Goal: Transaction & Acquisition: Purchase product/service

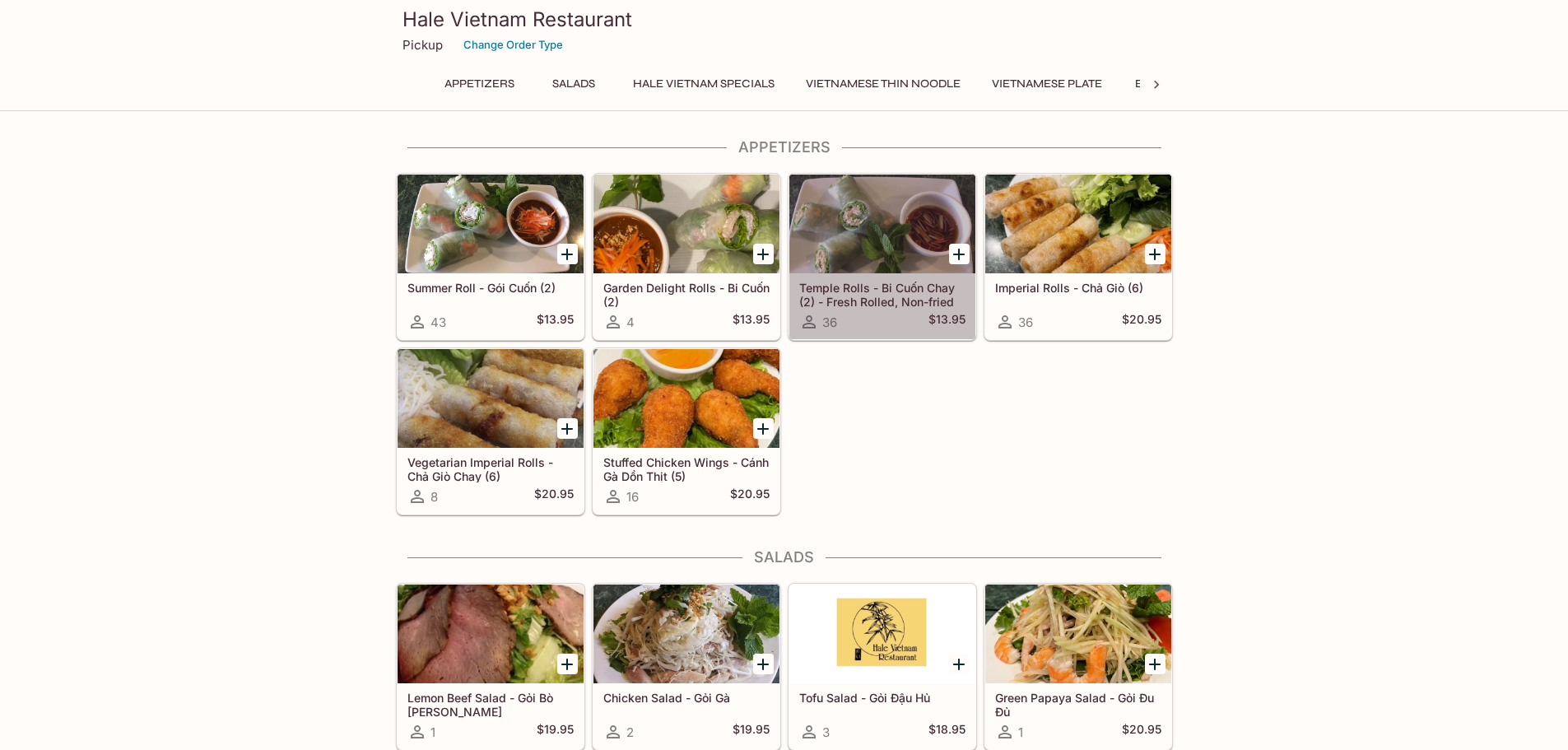
click at [890, 230] on div at bounding box center [882, 224] width 186 height 98
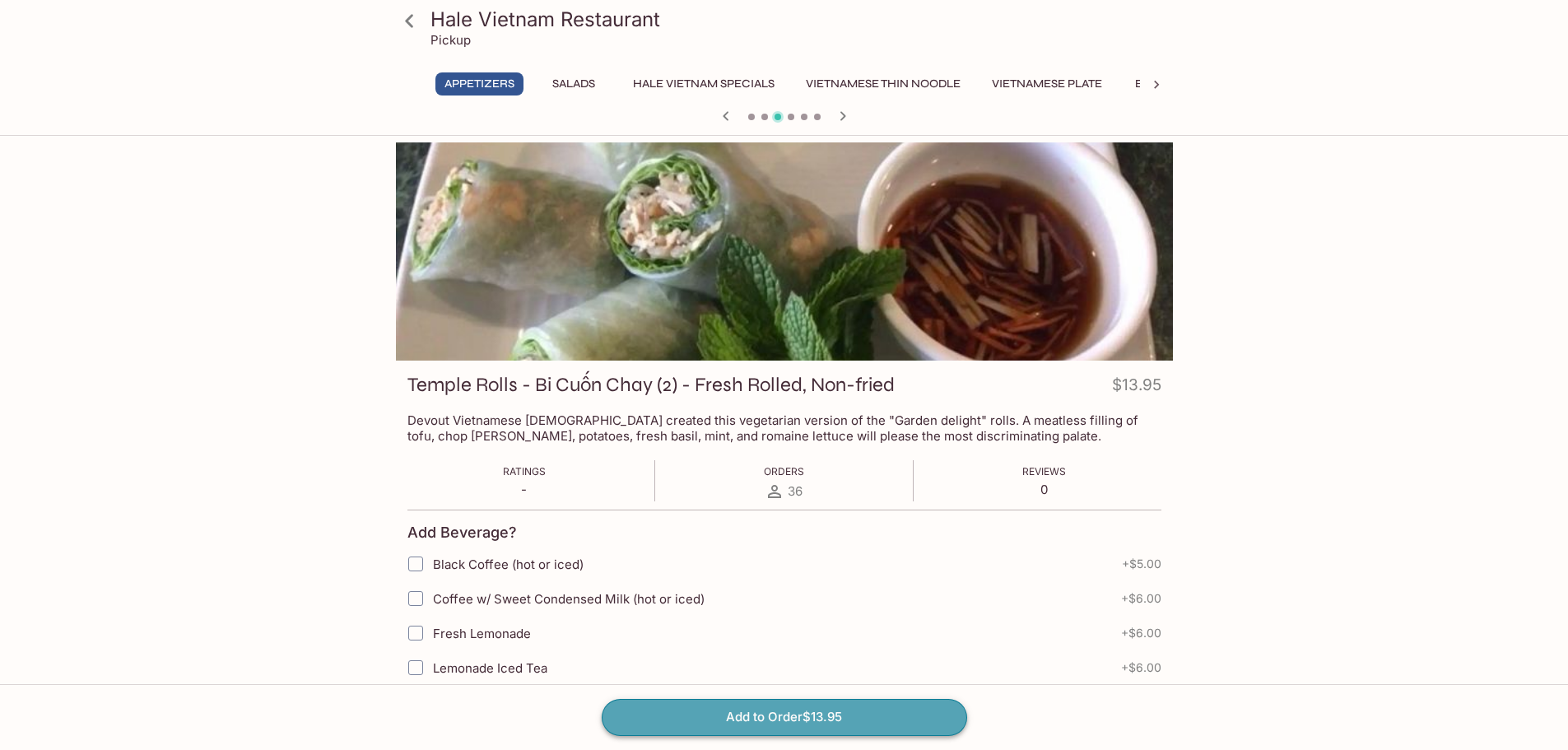
click at [817, 717] on button "Add to Order $13.95" at bounding box center [784, 716] width 365 height 36
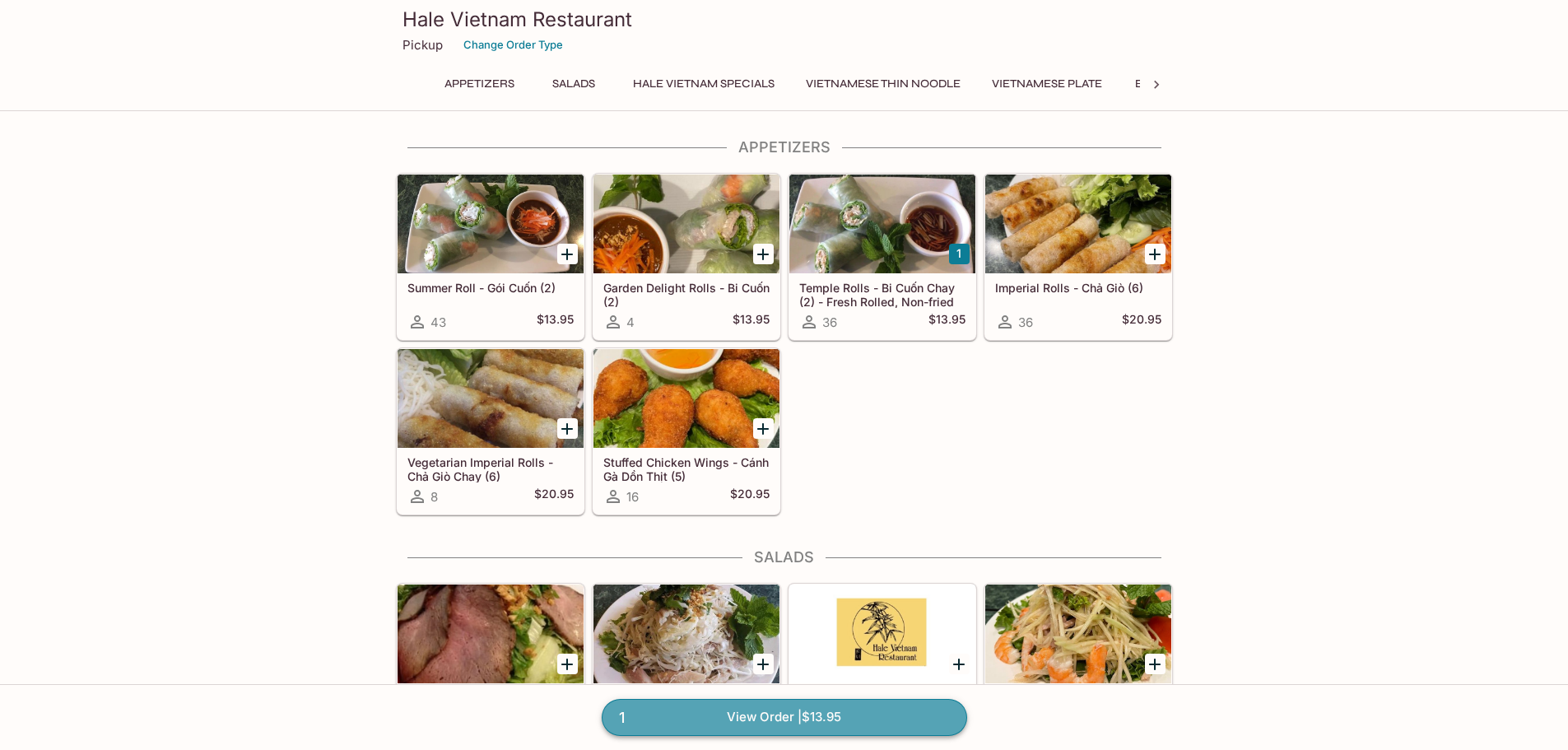
click at [880, 717] on link "1 View Order | $13.95" at bounding box center [784, 716] width 365 height 36
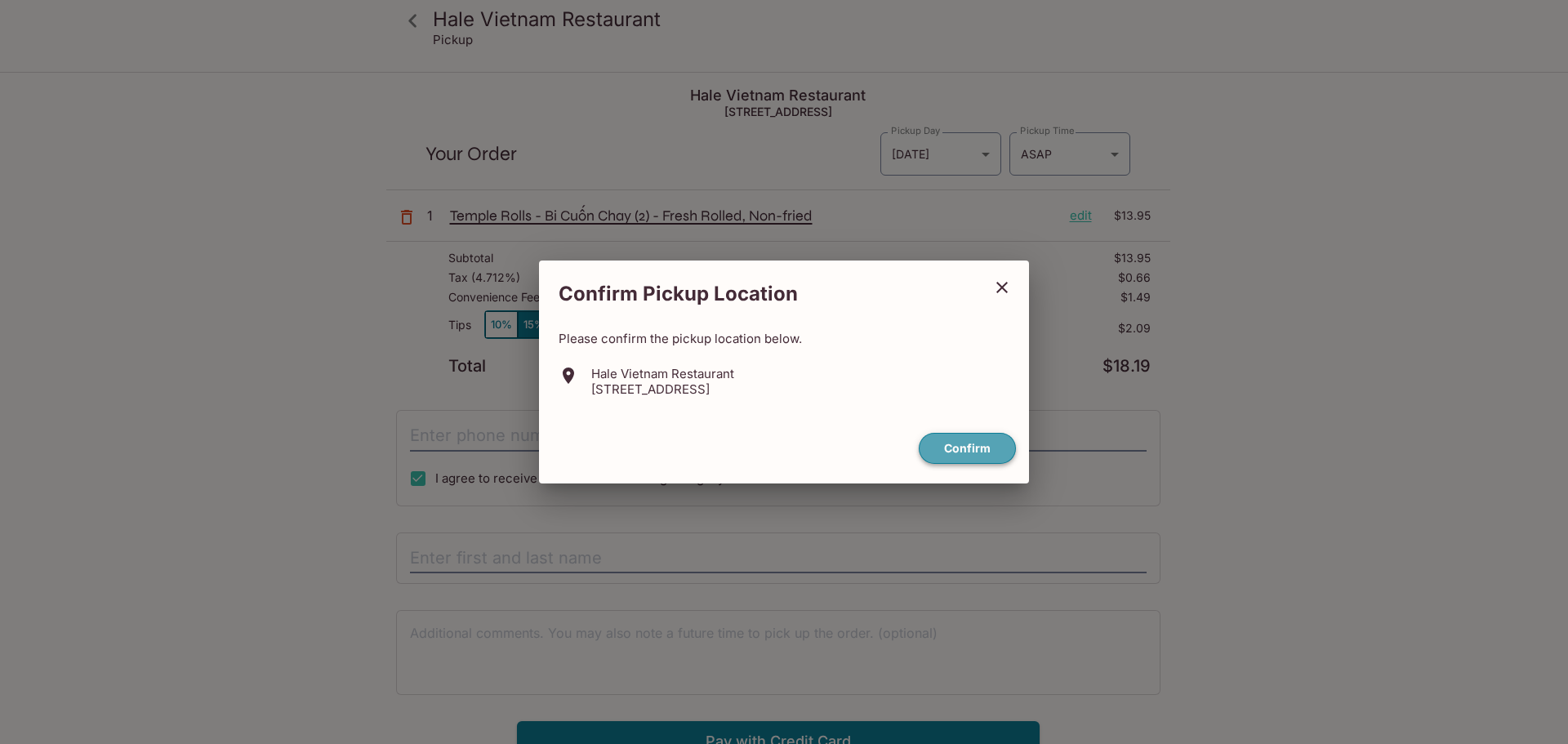
click at [953, 457] on button "Confirm" at bounding box center [967, 448] width 97 height 32
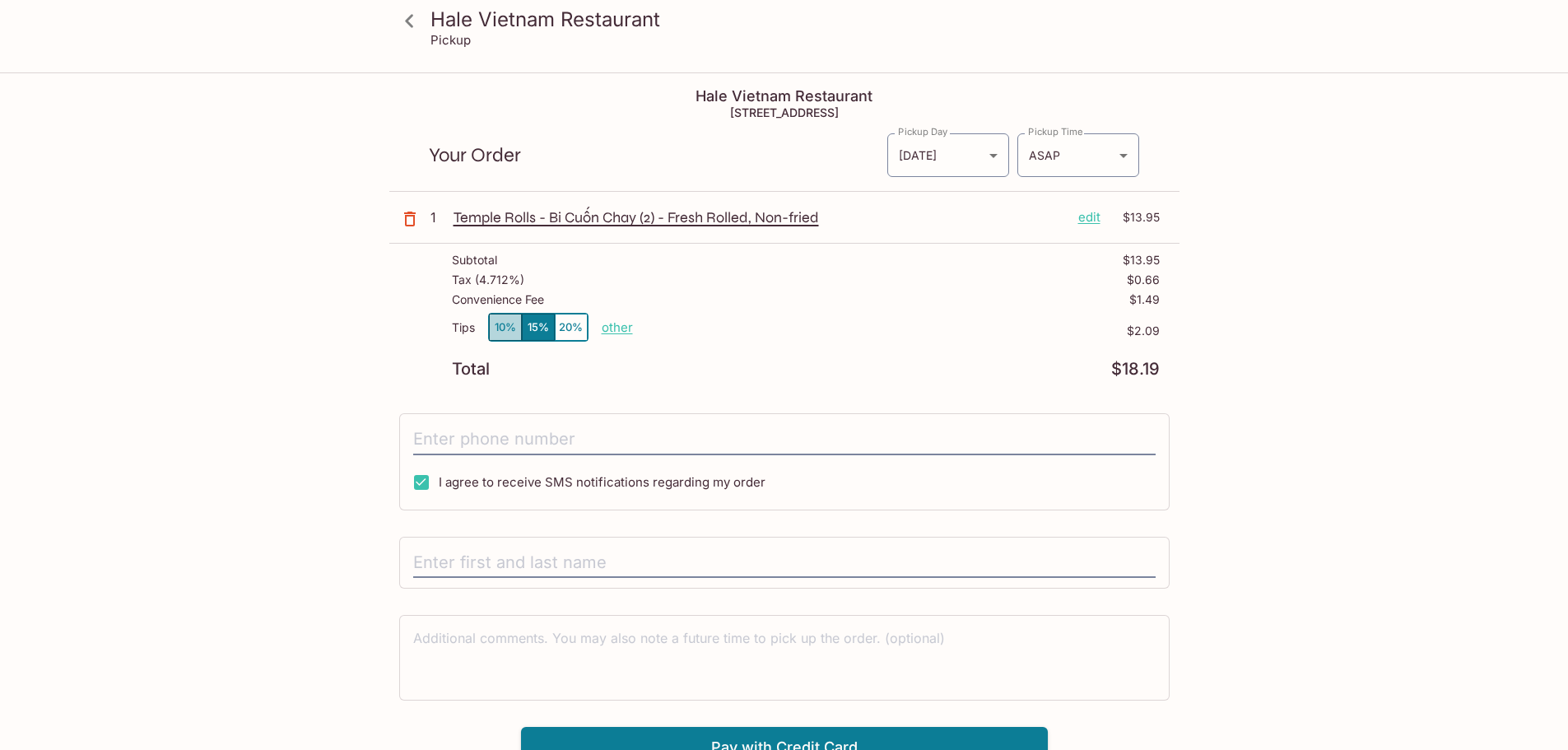
click at [510, 328] on button "10%" at bounding box center [505, 326] width 33 height 27
click at [1064, 145] on body "[PERSON_NAME] Vietnam Restaurant Pickup [PERSON_NAME] [GEOGRAPHIC_DATA] Restaur…" at bounding box center [784, 449] width 1568 height 750
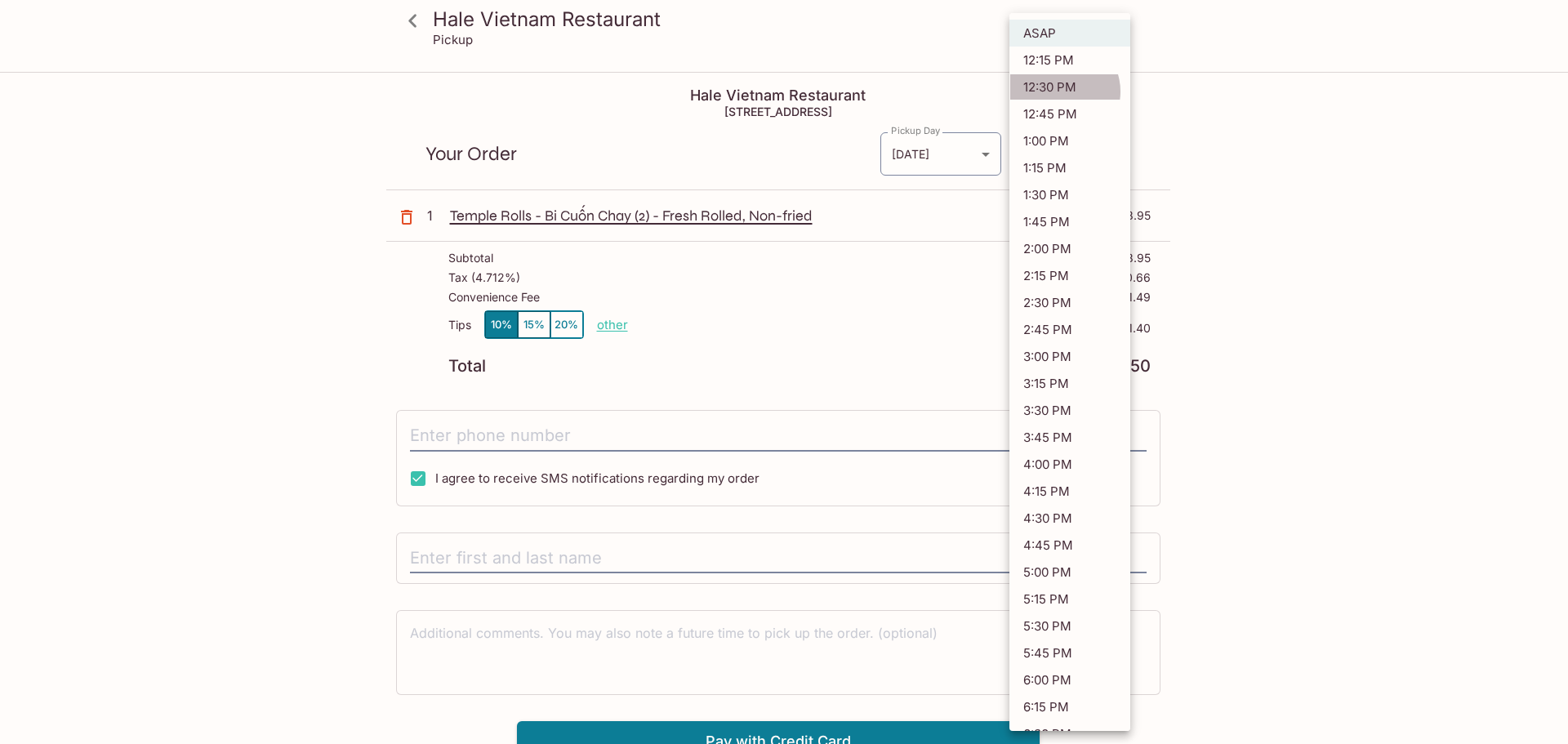
click at [1060, 92] on li "12:30 PM" at bounding box center [1069, 86] width 121 height 27
type input "[DATE]T22:30:08.000000Z"
click at [1024, 155] on body "[PERSON_NAME] [GEOGRAPHIC_DATA] Restaurant Pickup [PERSON_NAME] [GEOGRAPHIC_DAT…" at bounding box center [784, 445] width 1568 height 744
click at [1249, 176] on div at bounding box center [784, 372] width 1568 height 744
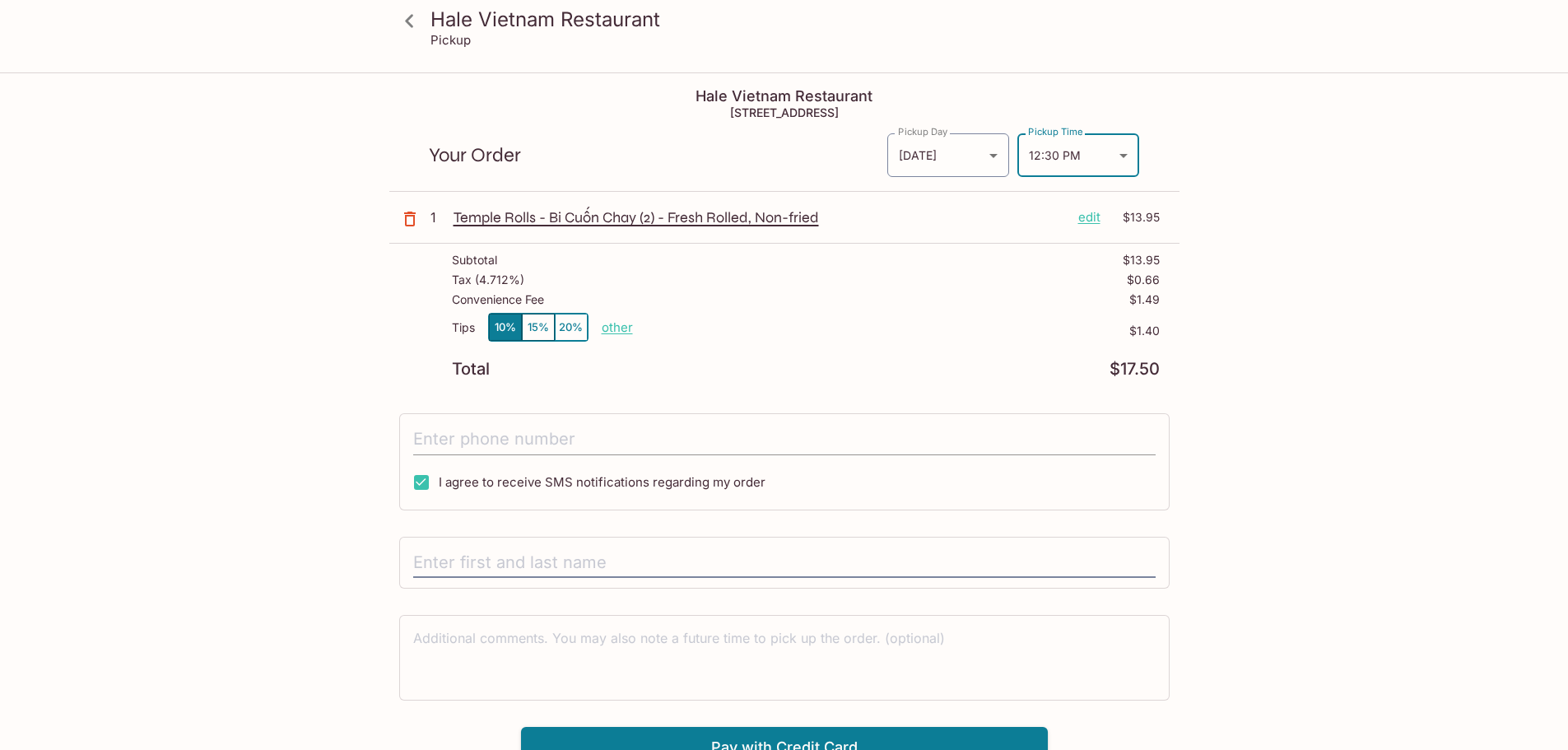
click at [694, 442] on input "tel" at bounding box center [785, 439] width 743 height 31
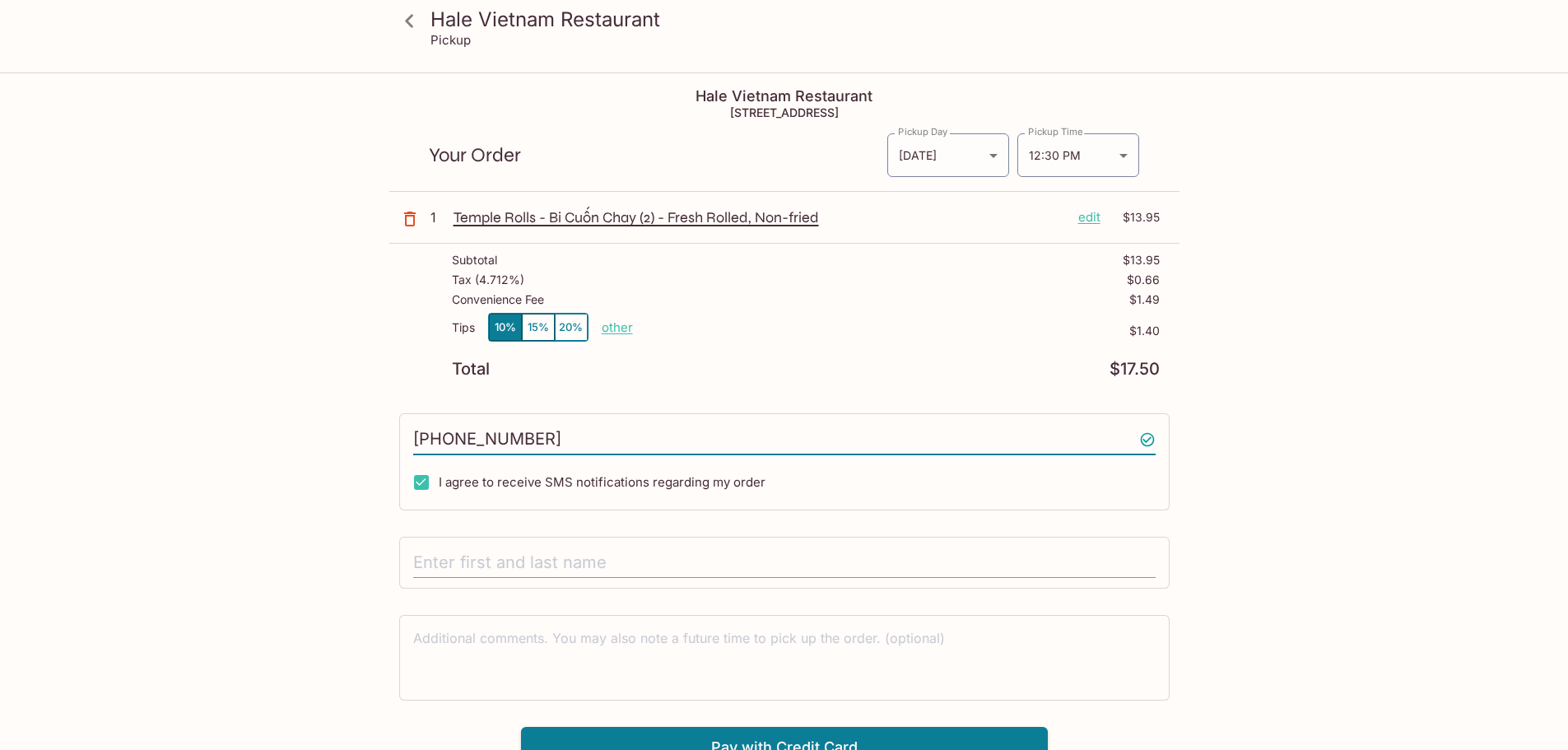
type input "[PHONE_NUMBER]"
click at [596, 573] on input "text" at bounding box center [785, 563] width 743 height 31
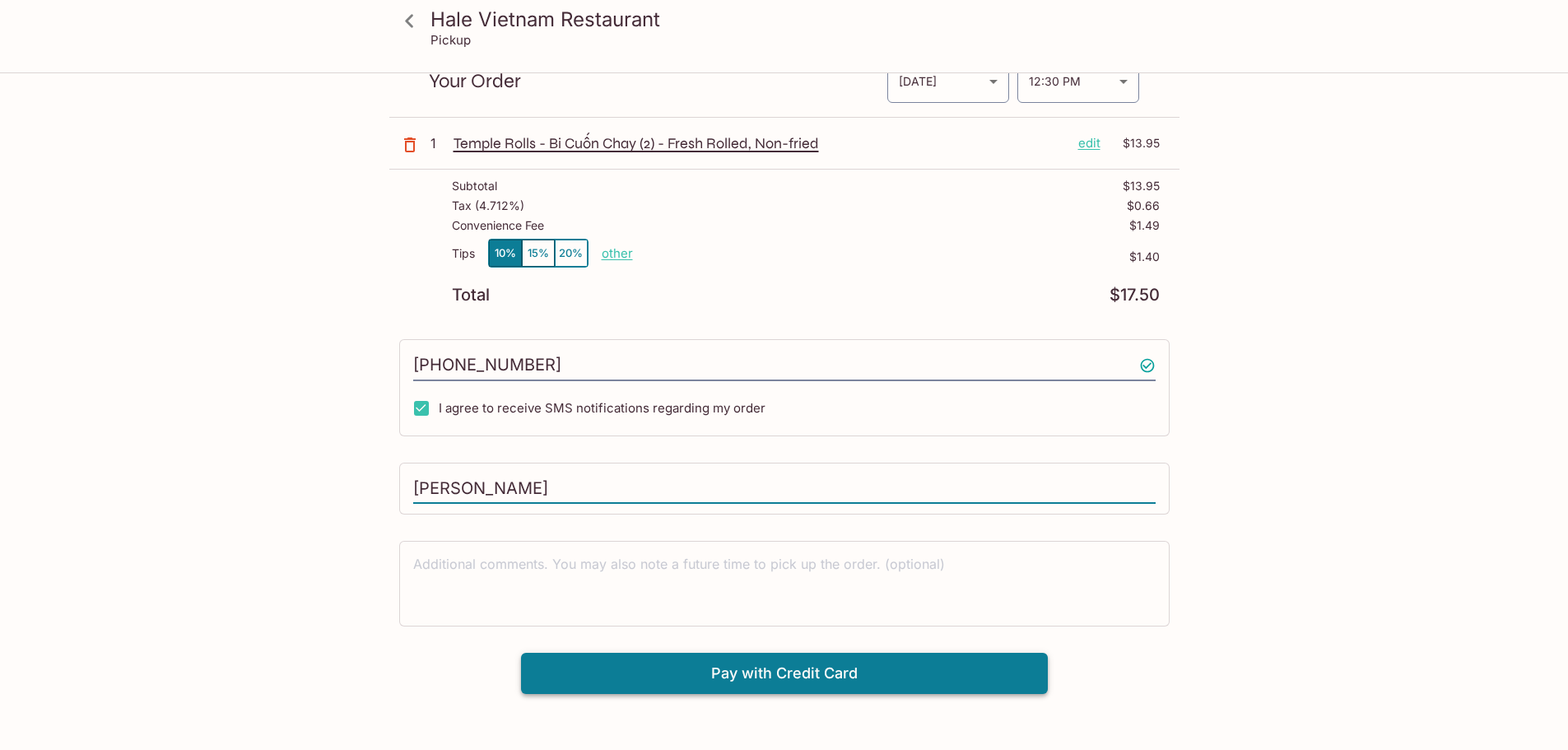
type input "[PERSON_NAME]"
click at [828, 675] on button "Pay with Credit Card" at bounding box center [785, 673] width 527 height 41
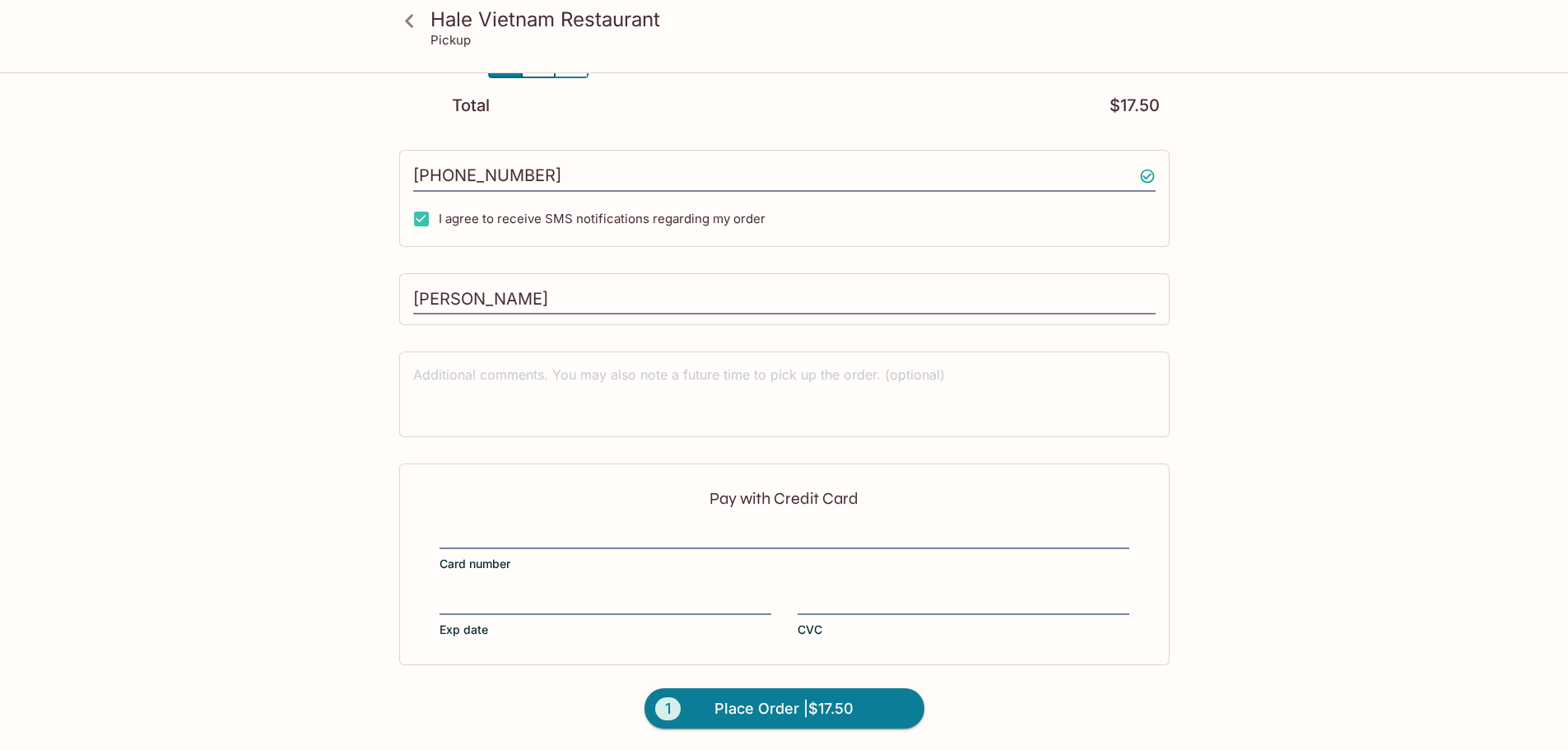
scroll to position [265, 0]
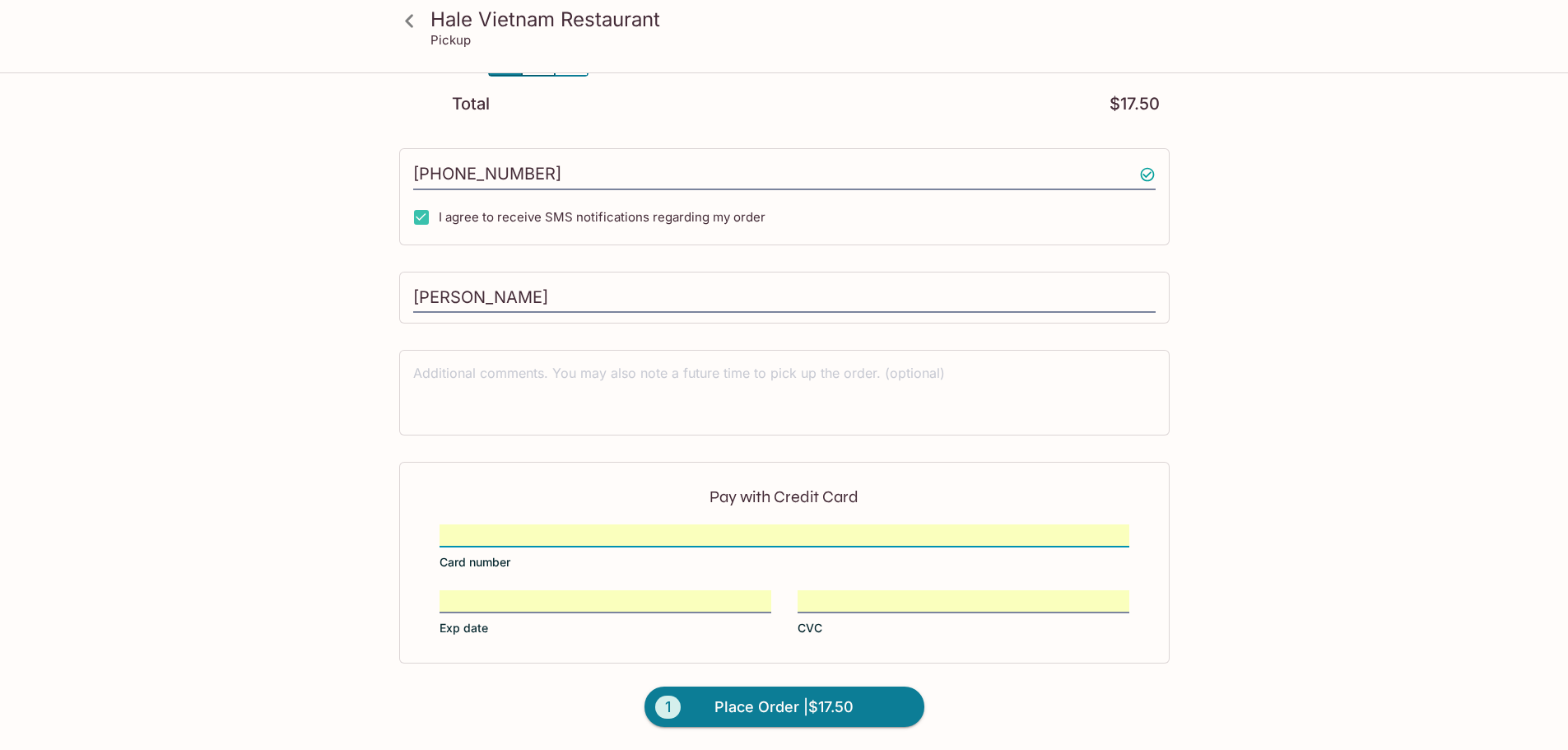
click at [802, 704] on span "Place Order | $17.50" at bounding box center [784, 707] width 139 height 27
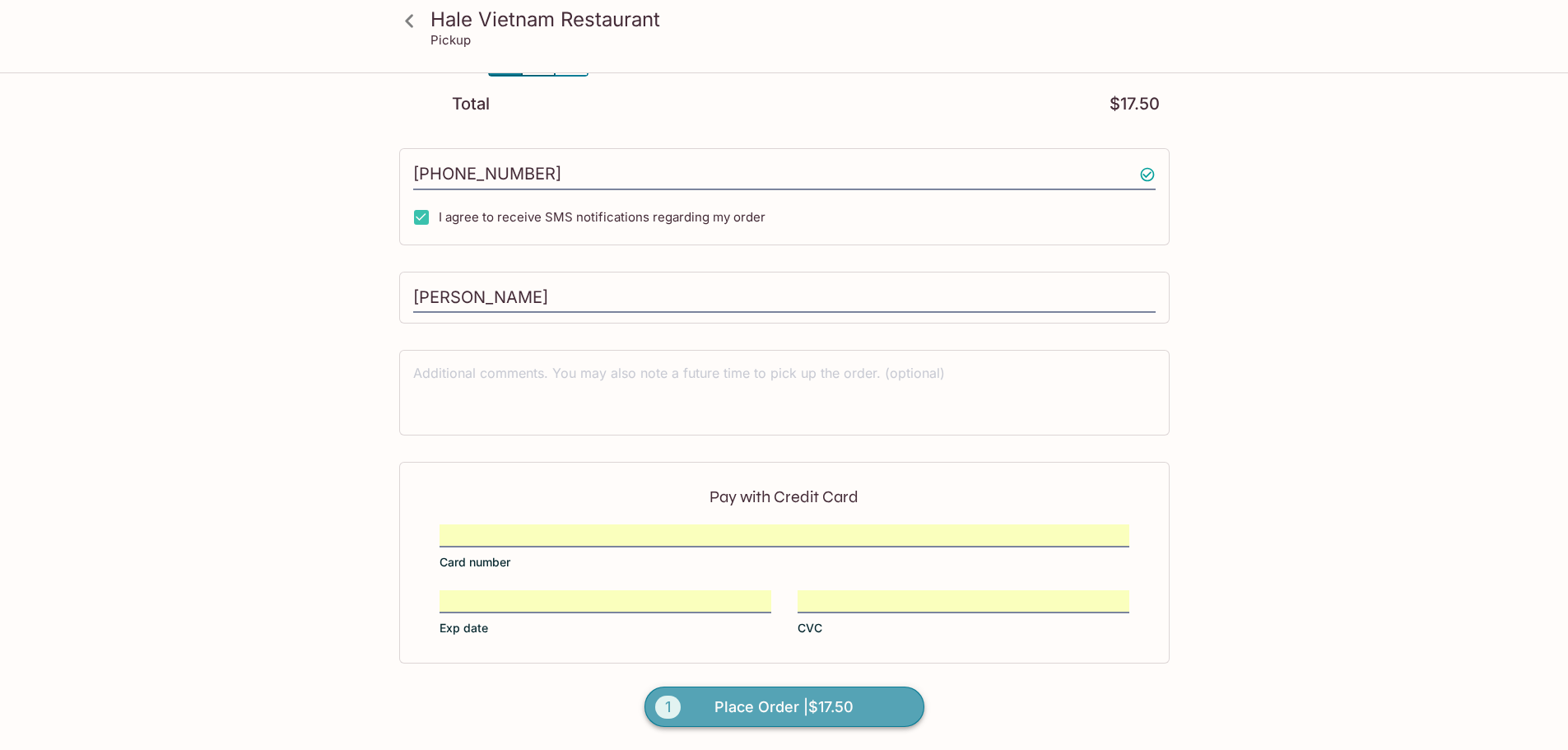
click at [695, 692] on button "1 Place Order | $17.50" at bounding box center [785, 707] width 280 height 41
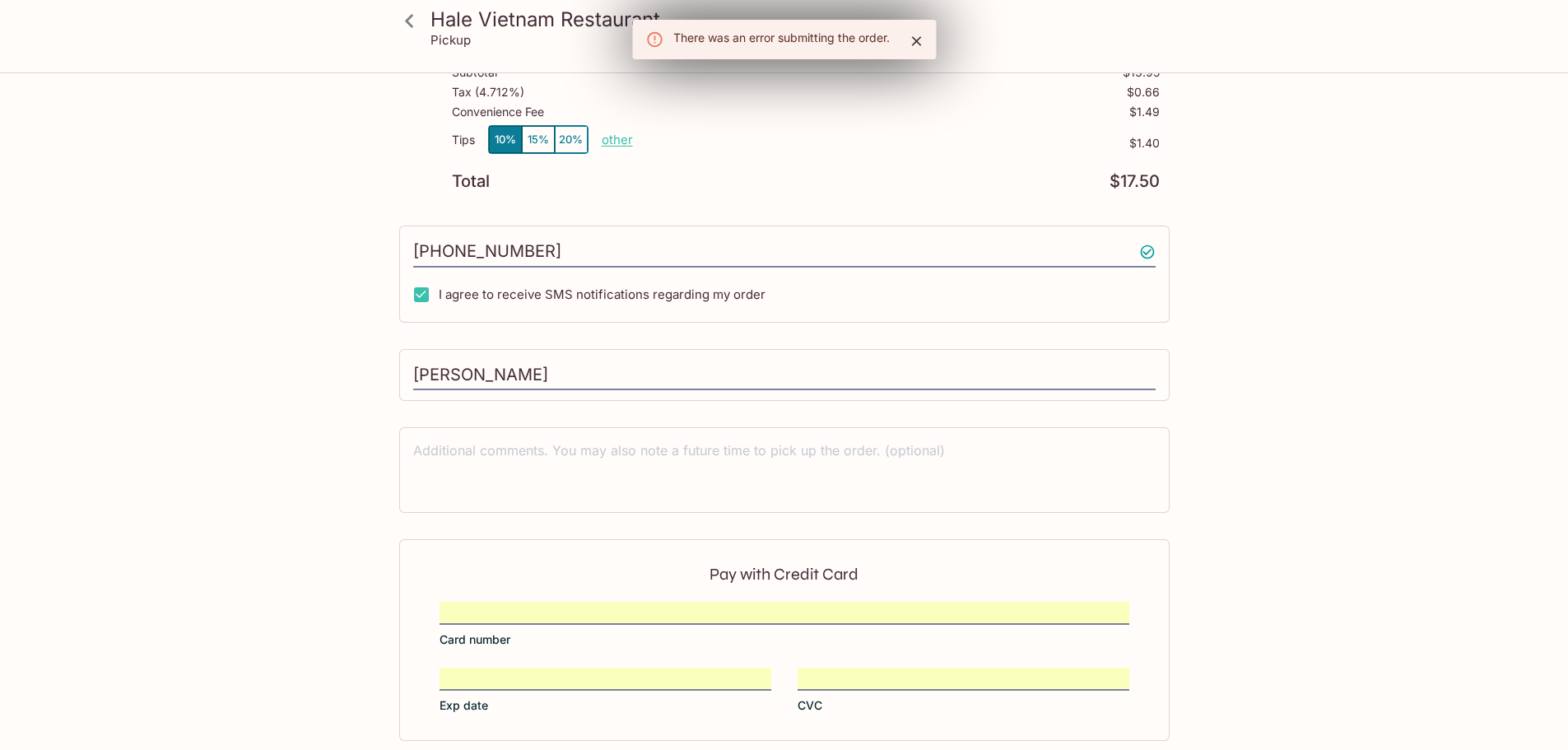
scroll to position [0, 0]
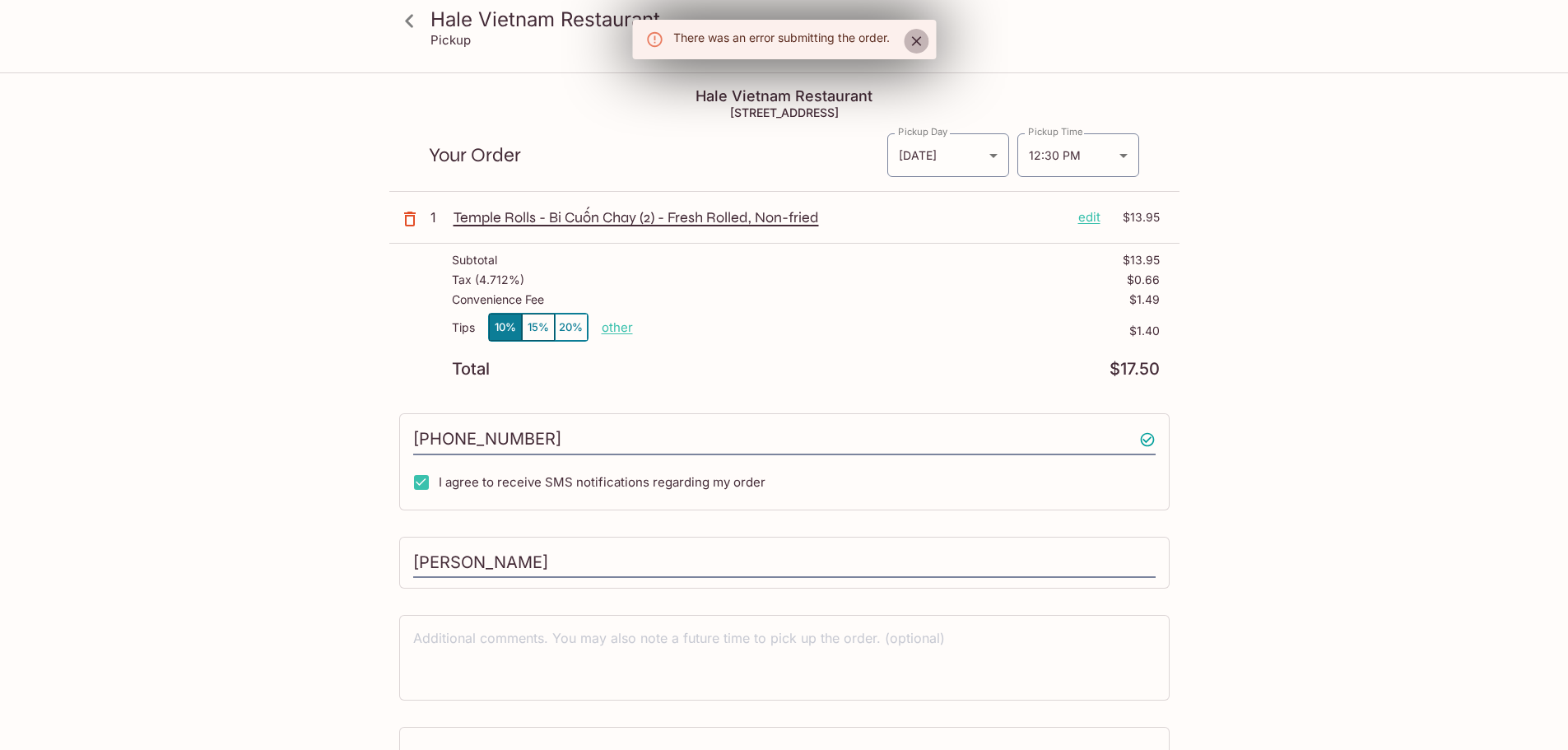
click at [920, 44] on icon "Close" at bounding box center [915, 41] width 9 height 9
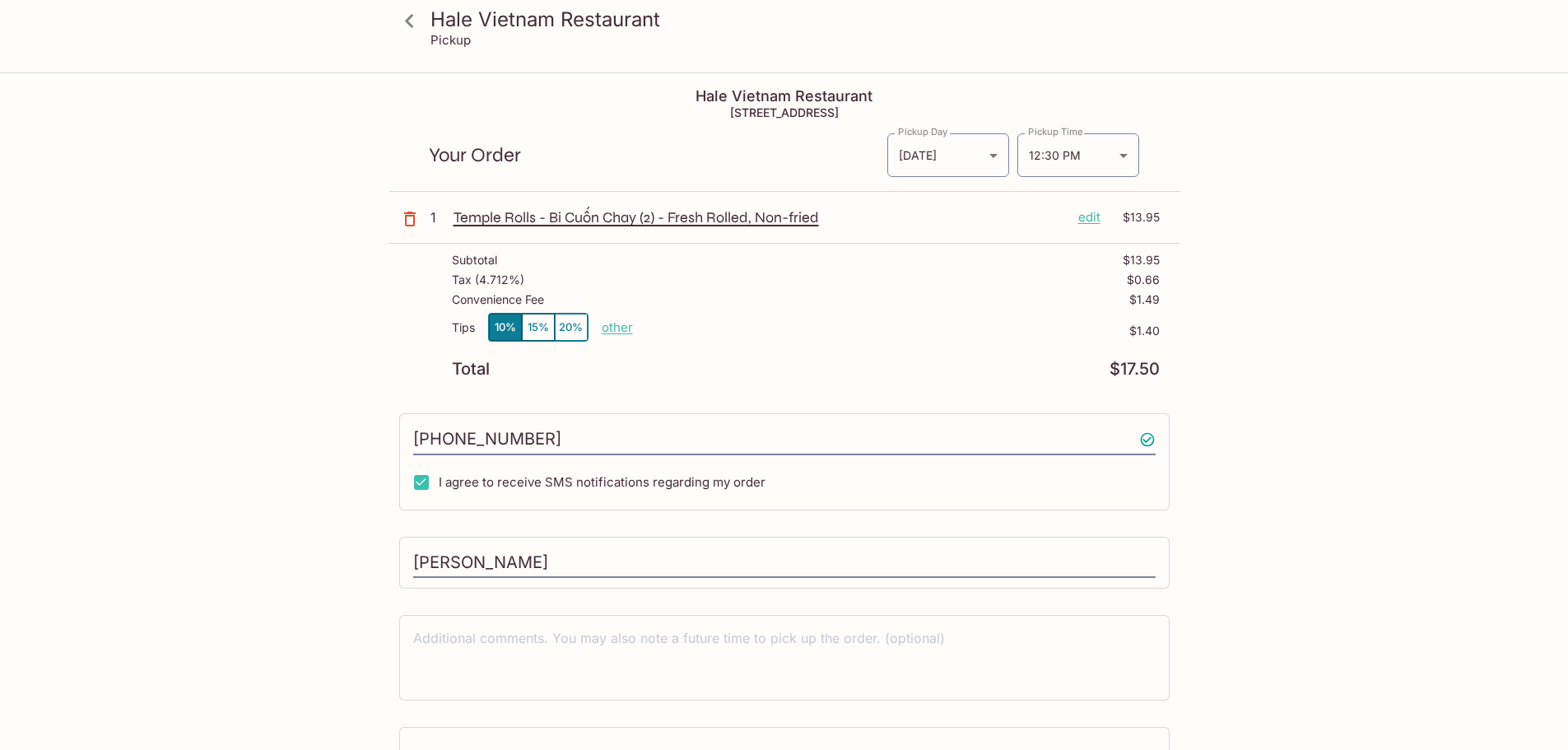
click at [418, 21] on icon at bounding box center [409, 21] width 28 height 28
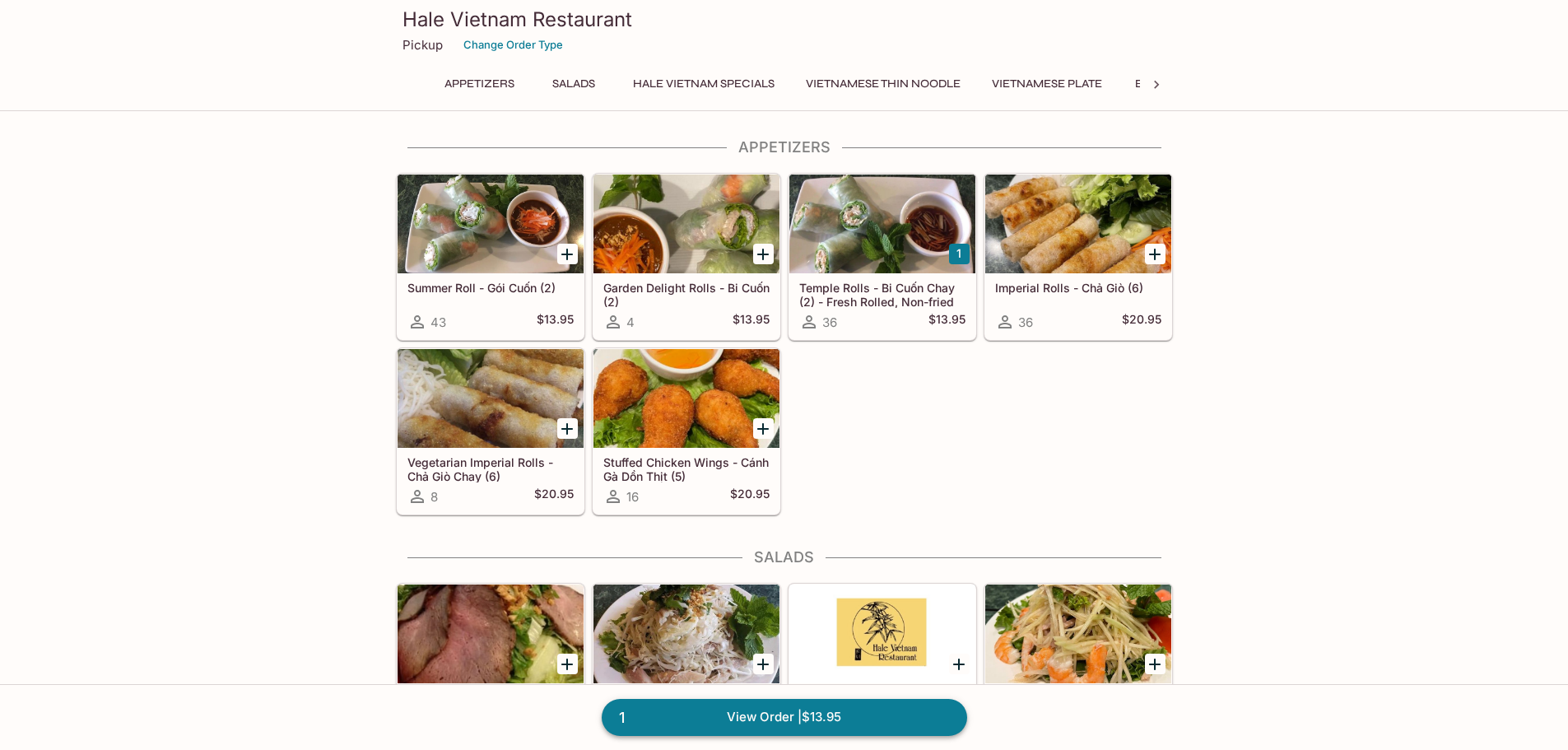
click at [788, 724] on link "1 View Order | $13.95" at bounding box center [784, 716] width 365 height 36
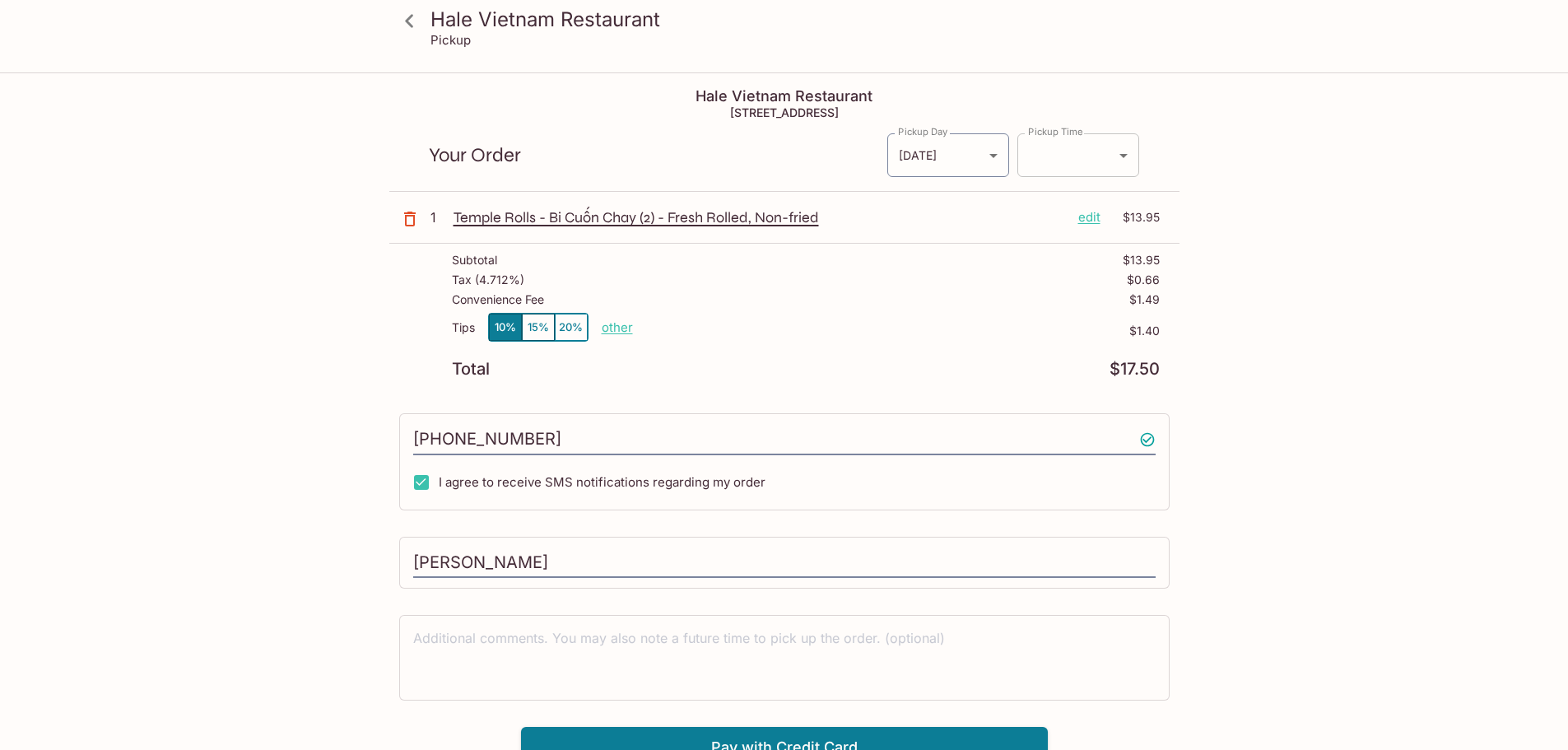
click at [1044, 150] on body "[PERSON_NAME] Vietnam Restaurant Pickup [PERSON_NAME] [GEOGRAPHIC_DATA] Restaur…" at bounding box center [784, 449] width 1568 height 750
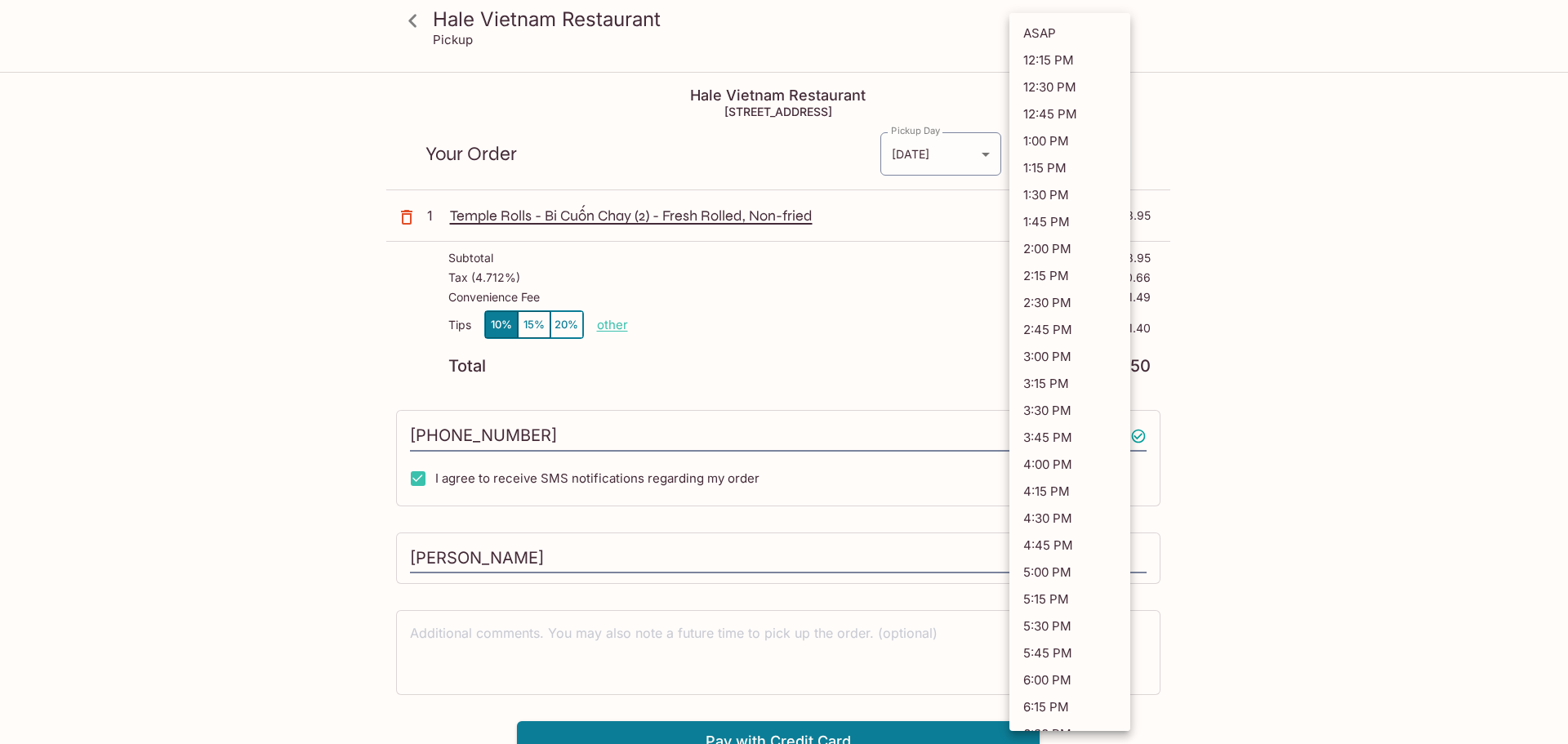
click at [1076, 88] on li "12:30 PM" at bounding box center [1069, 86] width 121 height 27
type input "[DATE]T22:30:15.000000Z"
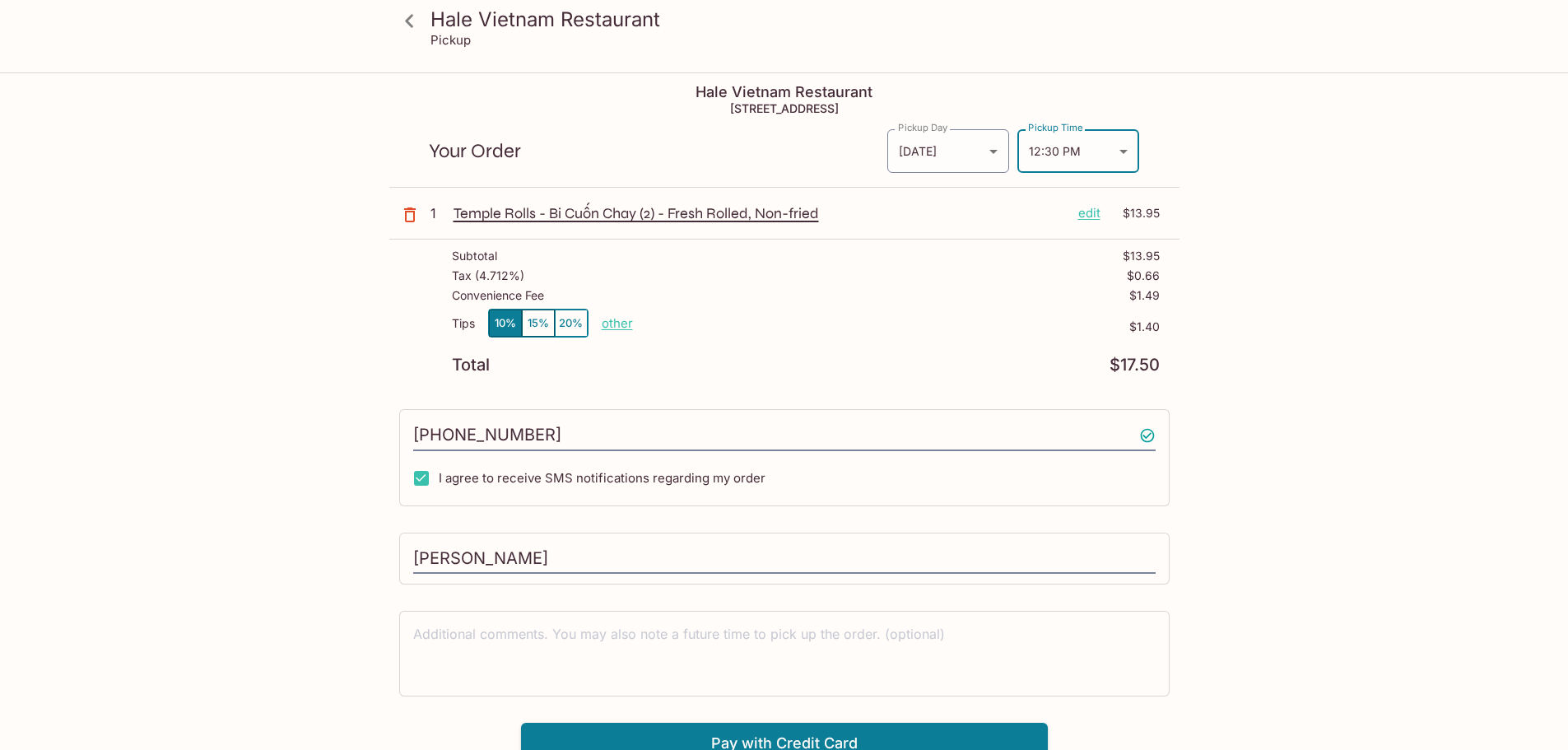
scroll to position [74, 0]
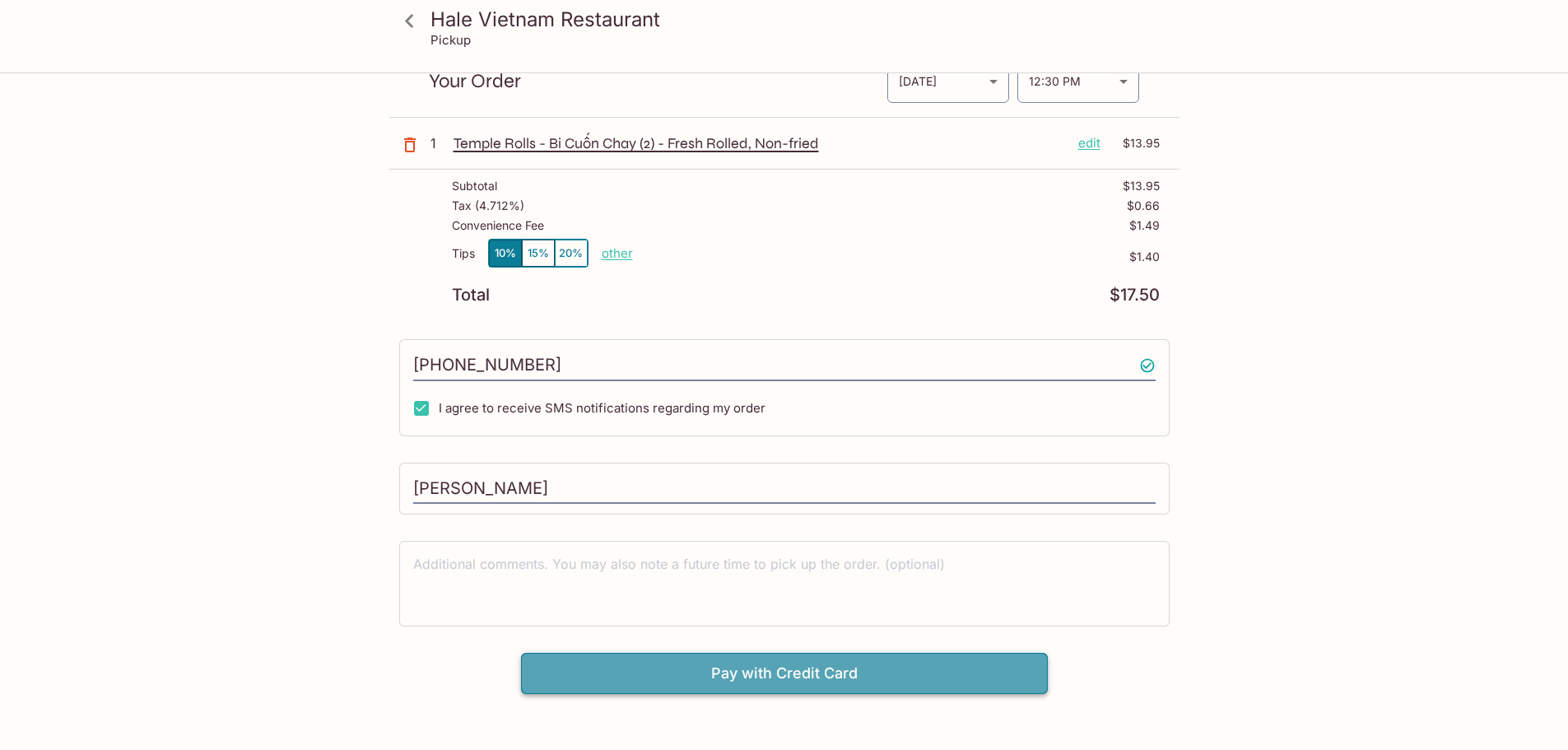
click at [750, 681] on button "Pay with Credit Card" at bounding box center [785, 673] width 527 height 41
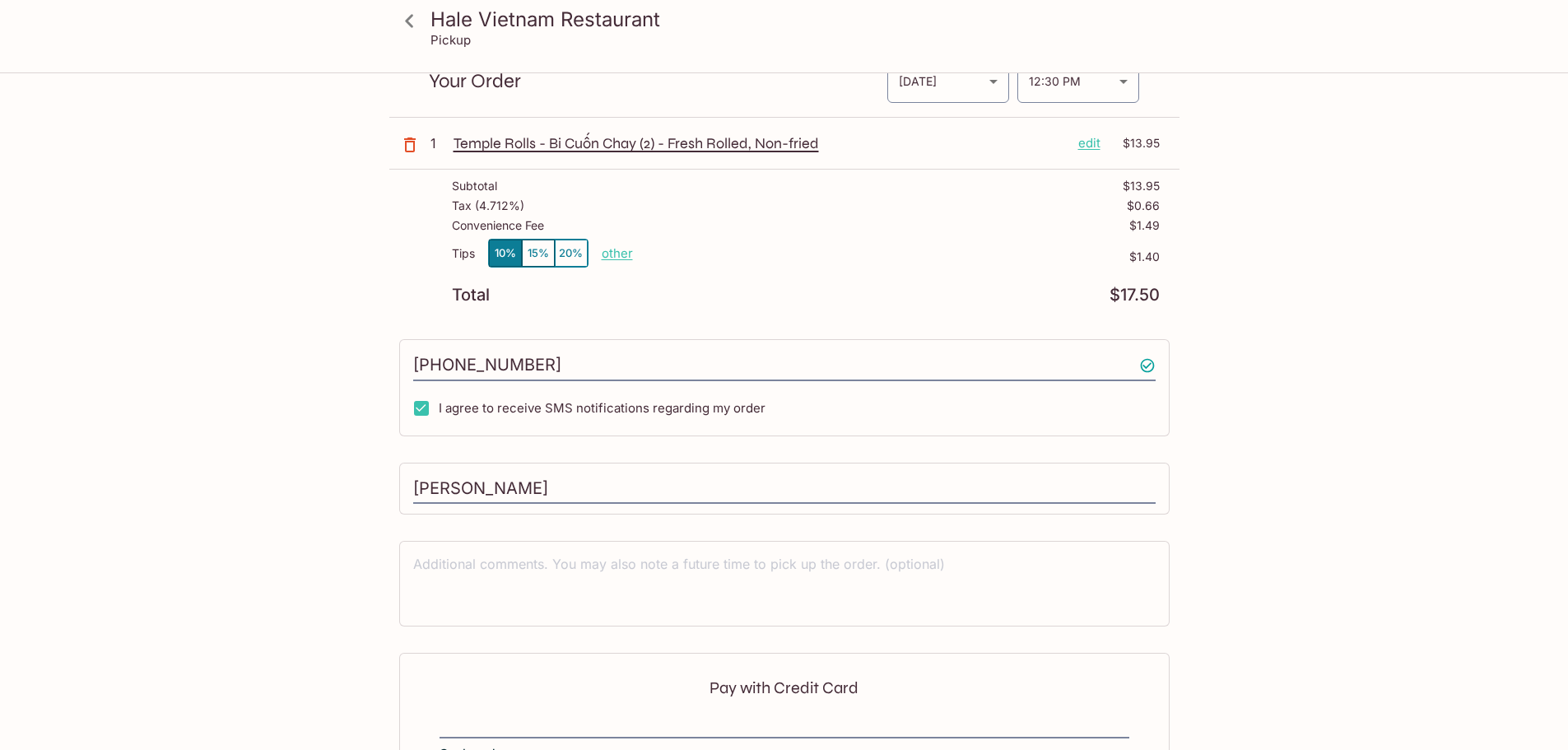
scroll to position [265, 0]
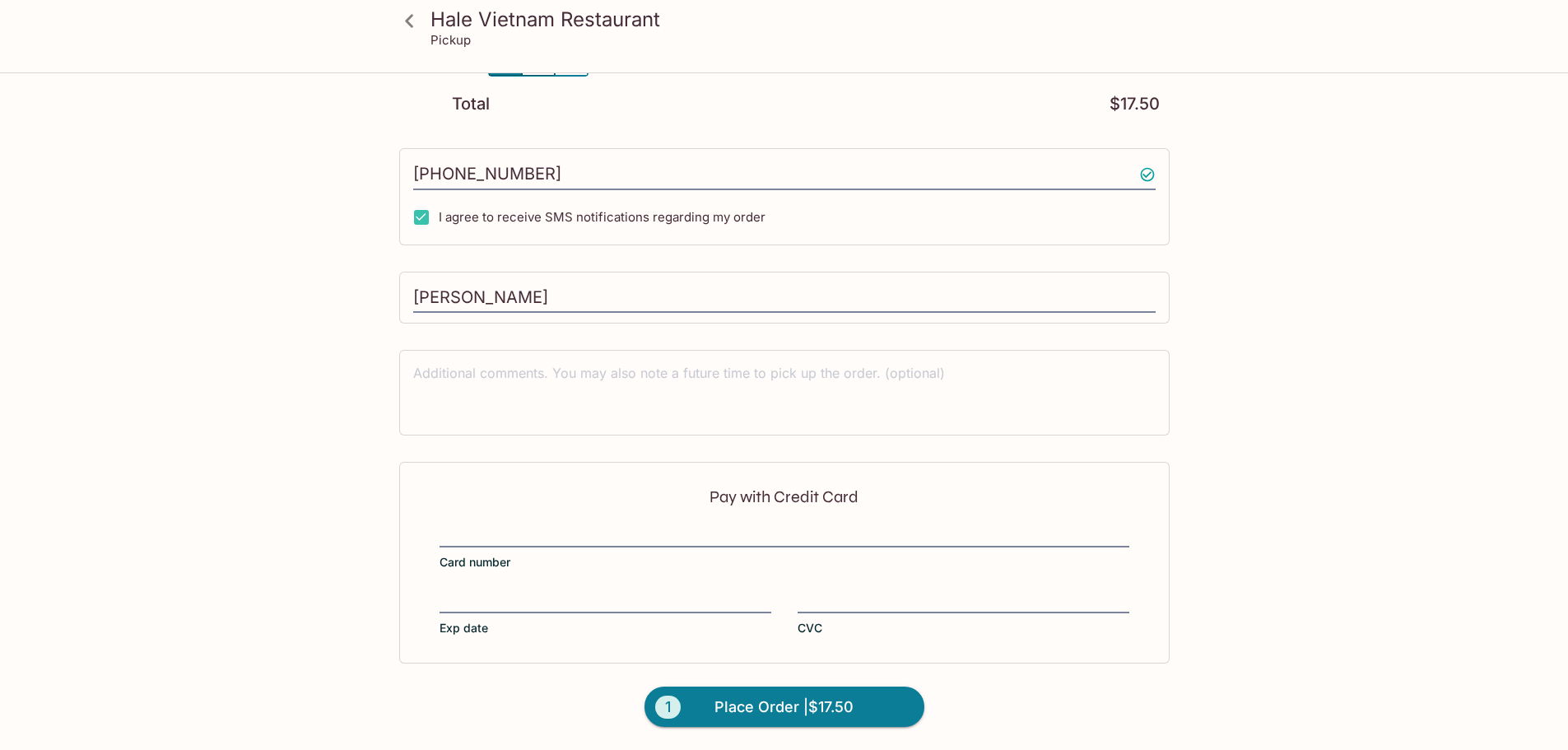
click at [594, 554] on label "Card number" at bounding box center [784, 546] width 690 height 46
click at [594, 526] on input "Card number" at bounding box center [784, 525] width 690 height 1
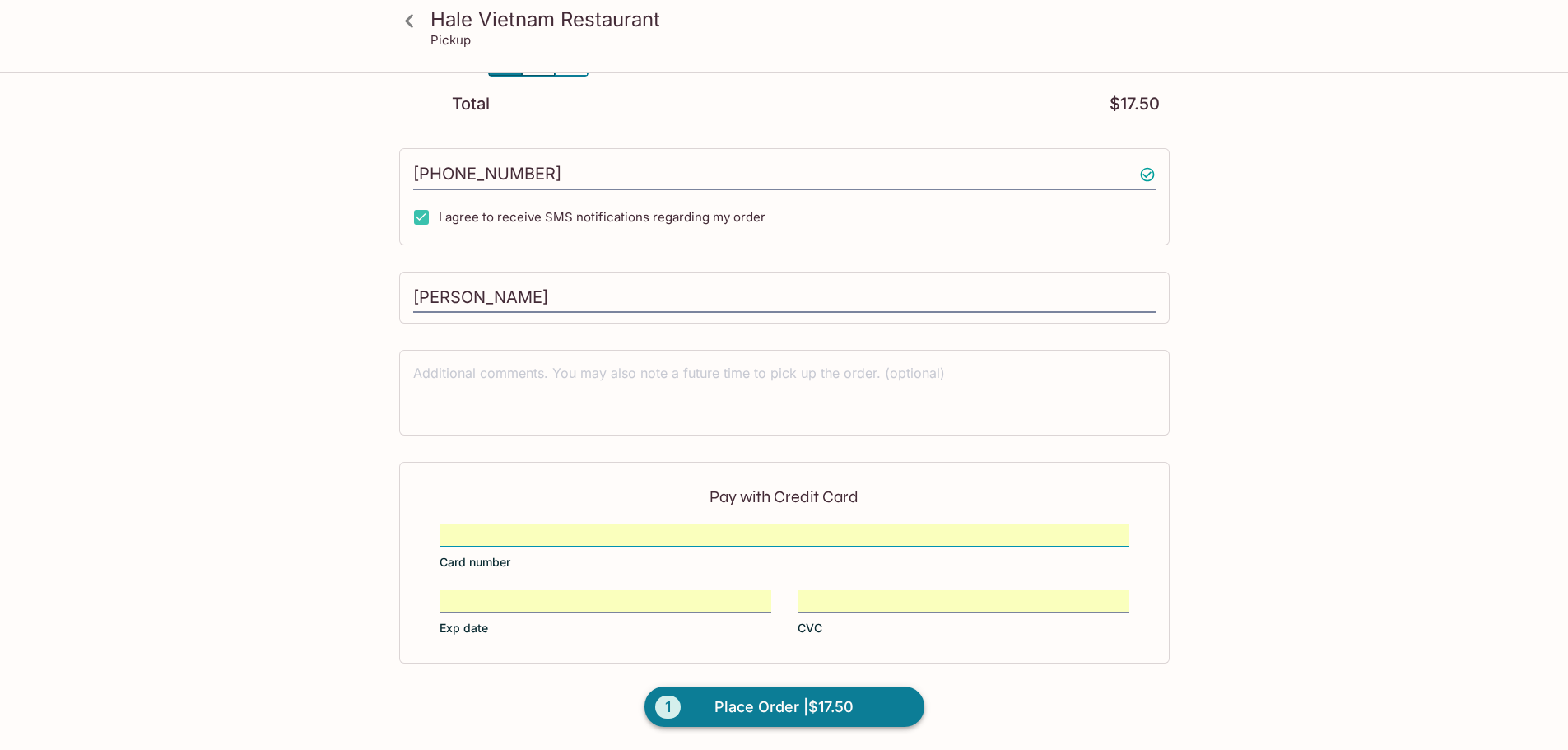
click at [762, 705] on span "Place Order | $17.50" at bounding box center [784, 707] width 139 height 27
click at [805, 709] on span "Place Order | $17.50" at bounding box center [784, 707] width 139 height 27
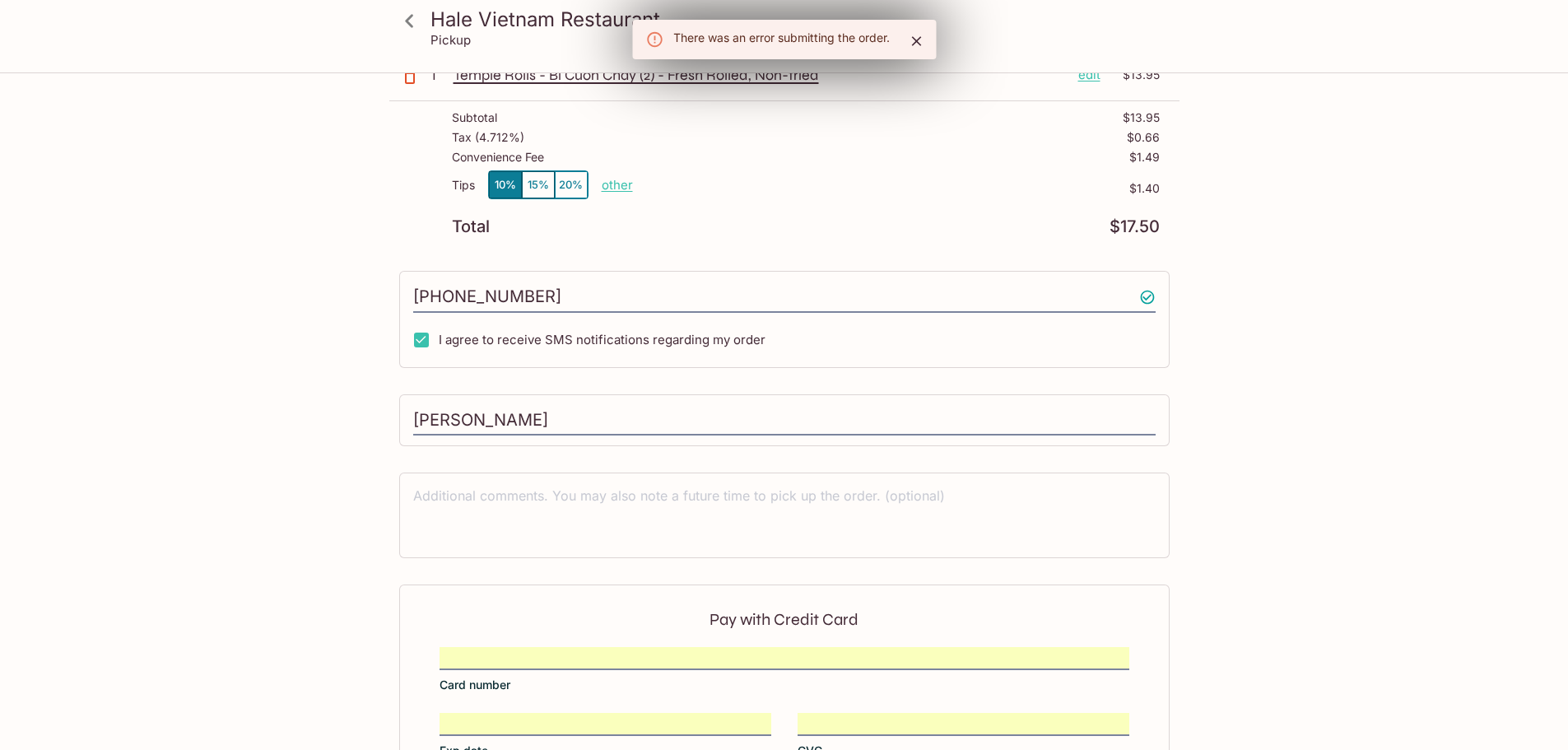
scroll to position [0, 0]
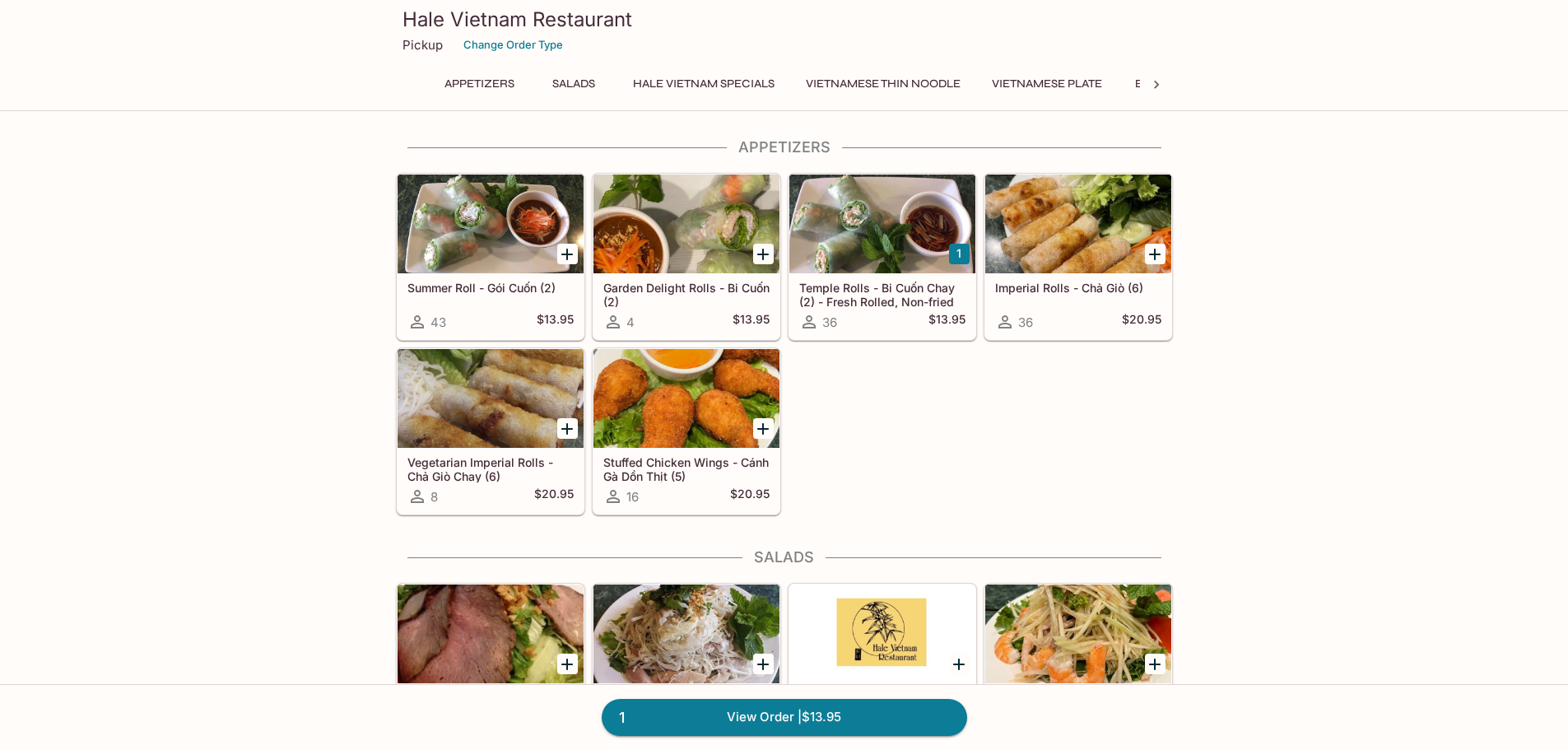
click at [877, 230] on div at bounding box center [882, 224] width 186 height 98
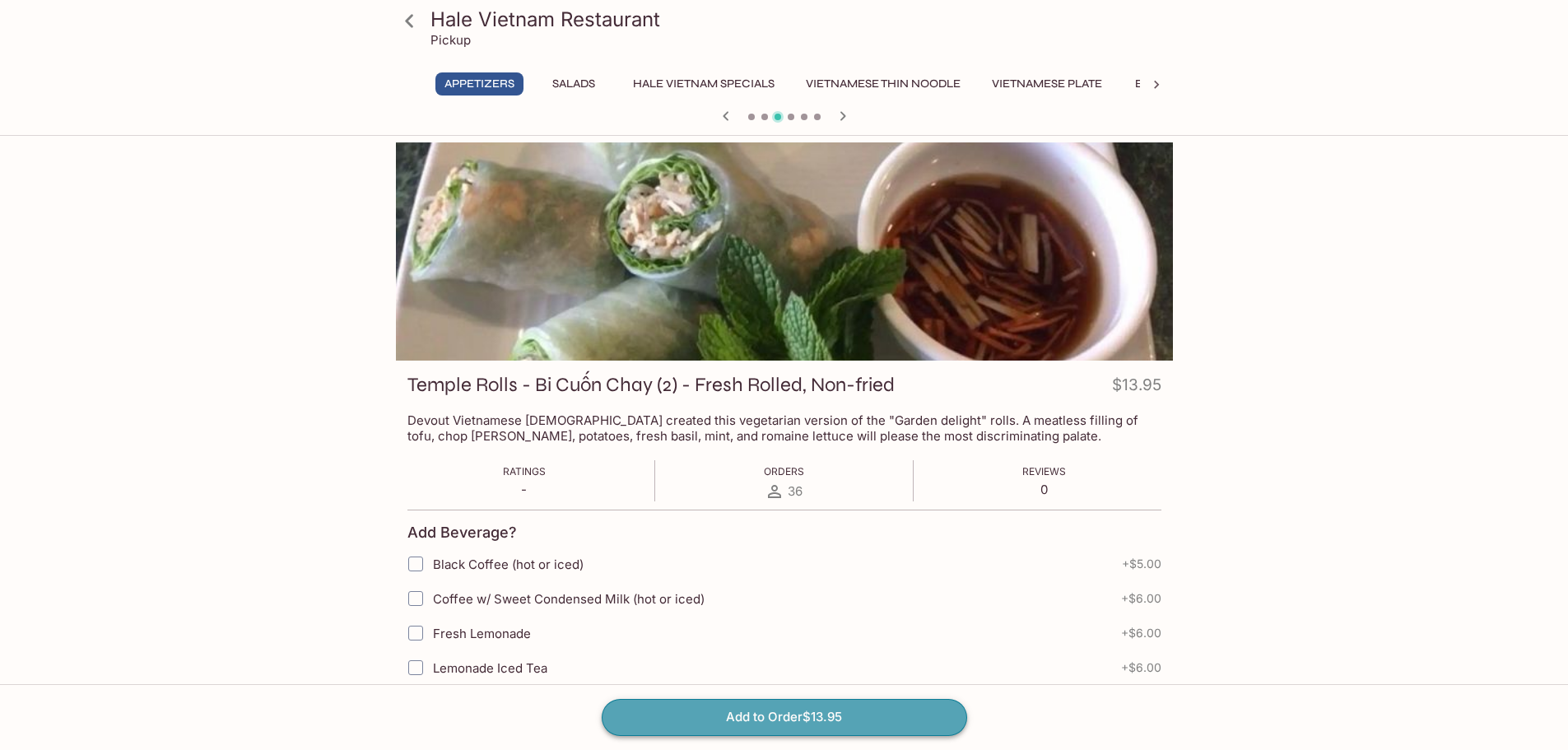
click at [840, 722] on button "Add to Order $13.95" at bounding box center [784, 716] width 365 height 36
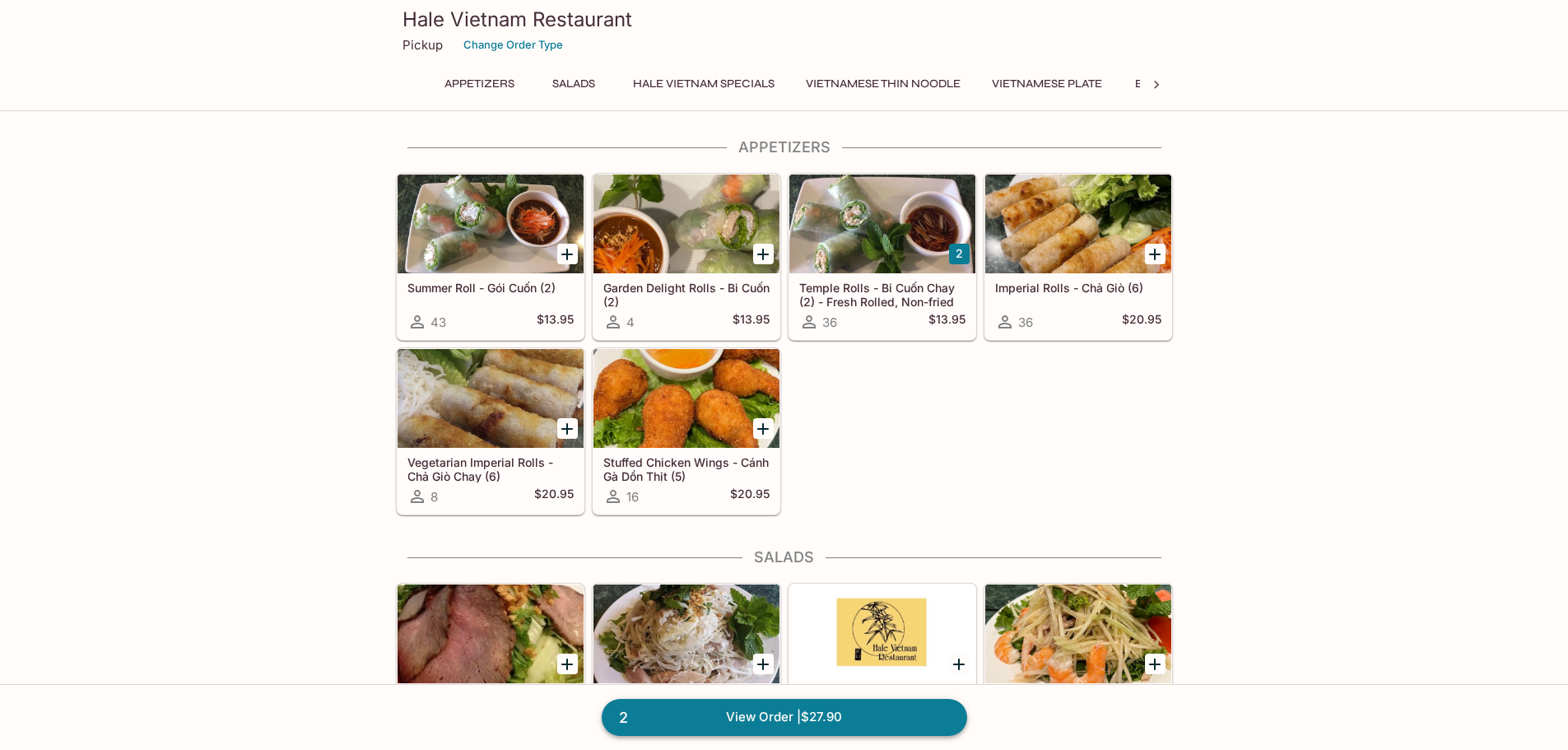
click at [836, 710] on link "2 View Order | $27.90" at bounding box center [784, 716] width 365 height 36
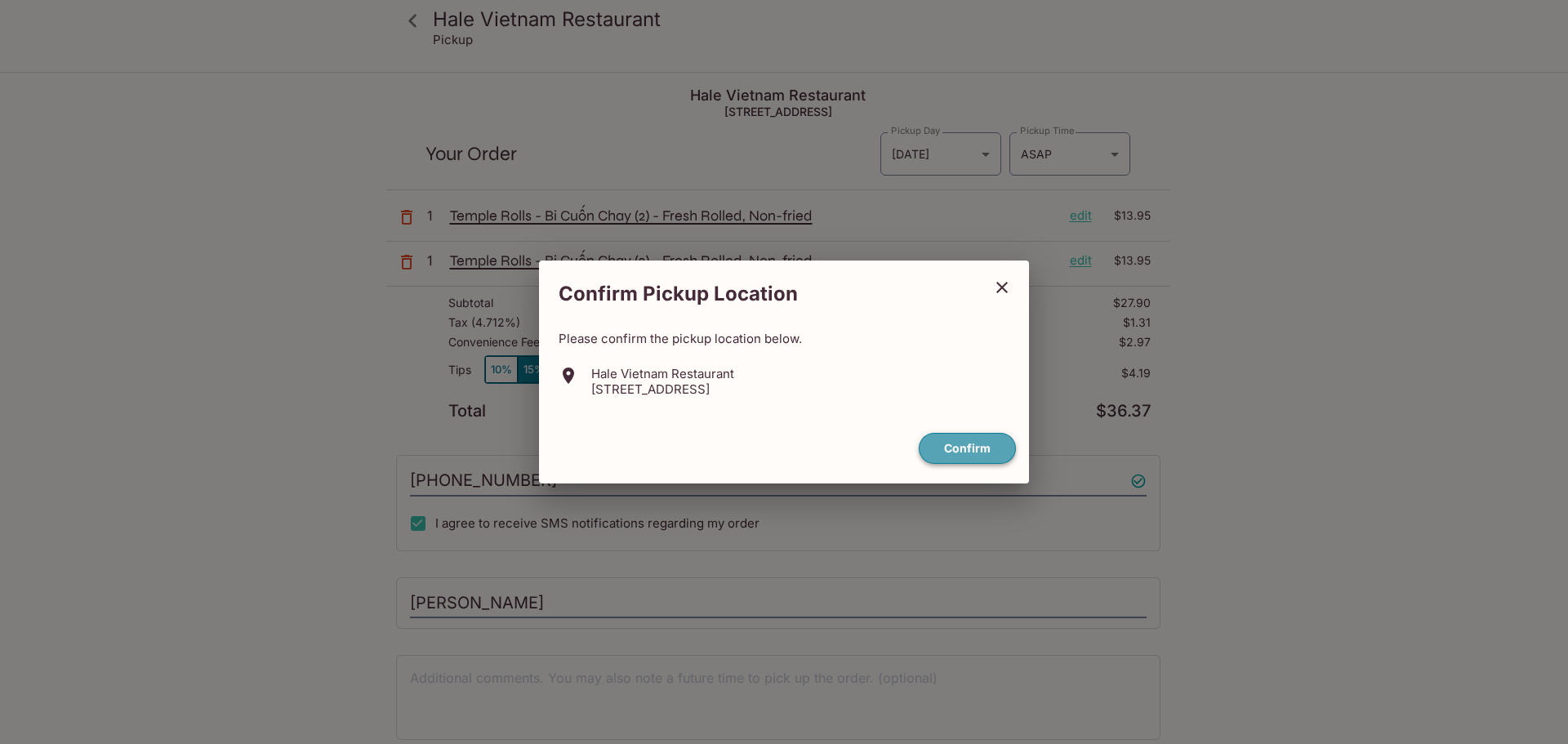
click at [992, 458] on button "Confirm" at bounding box center [967, 448] width 97 height 32
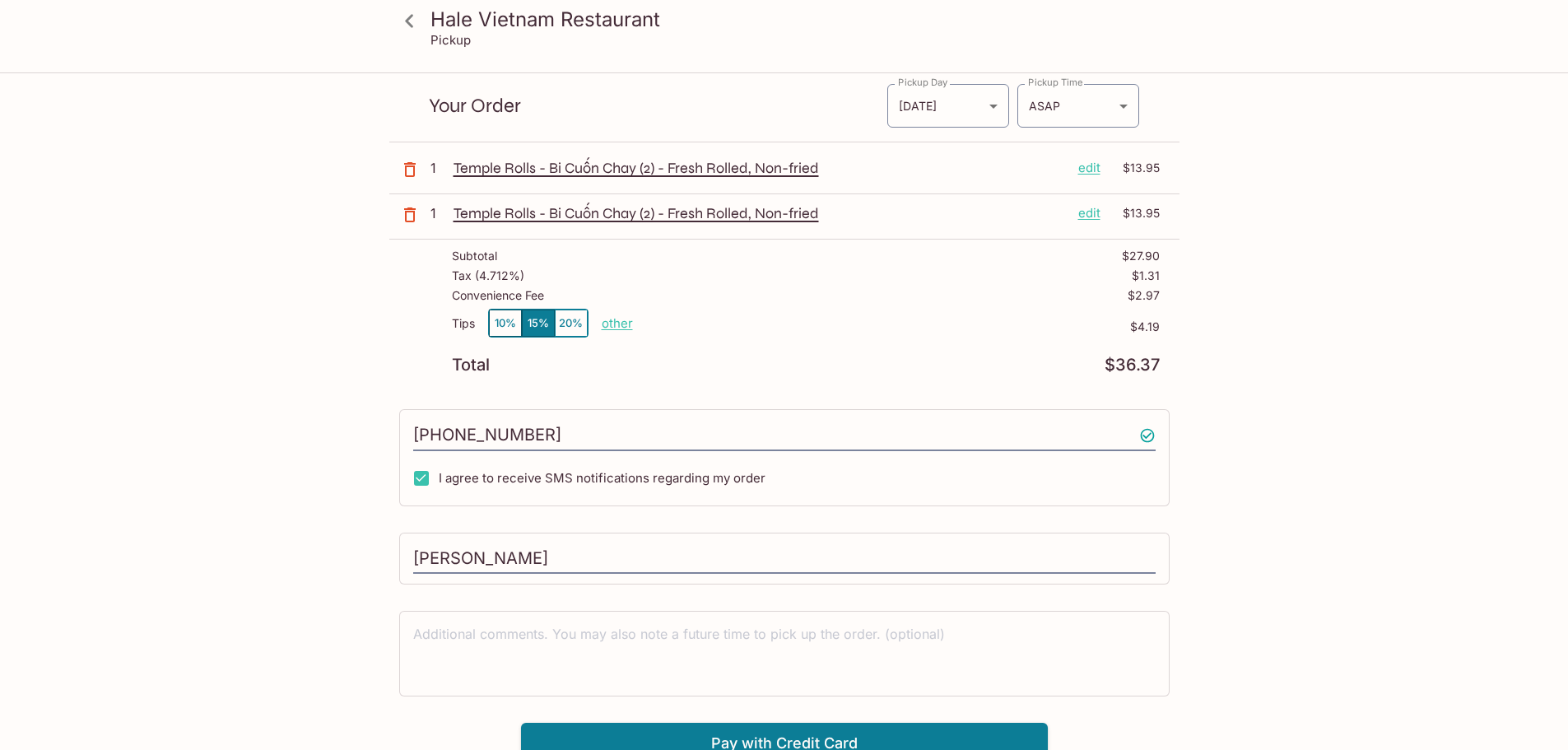
scroll to position [74, 0]
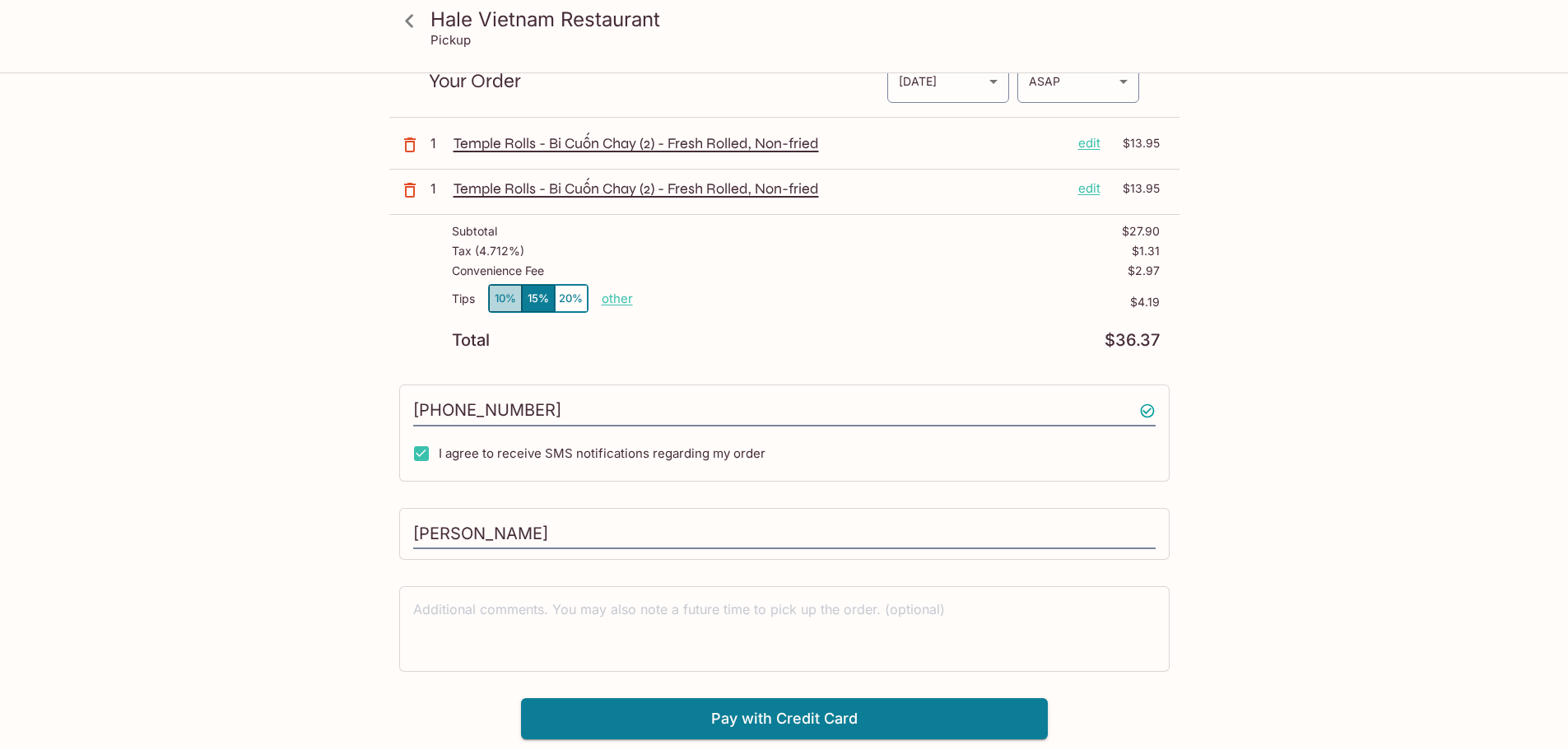
click at [501, 300] on button "10%" at bounding box center [505, 298] width 33 height 27
click at [415, 138] on icon "button" at bounding box center [409, 144] width 20 height 20
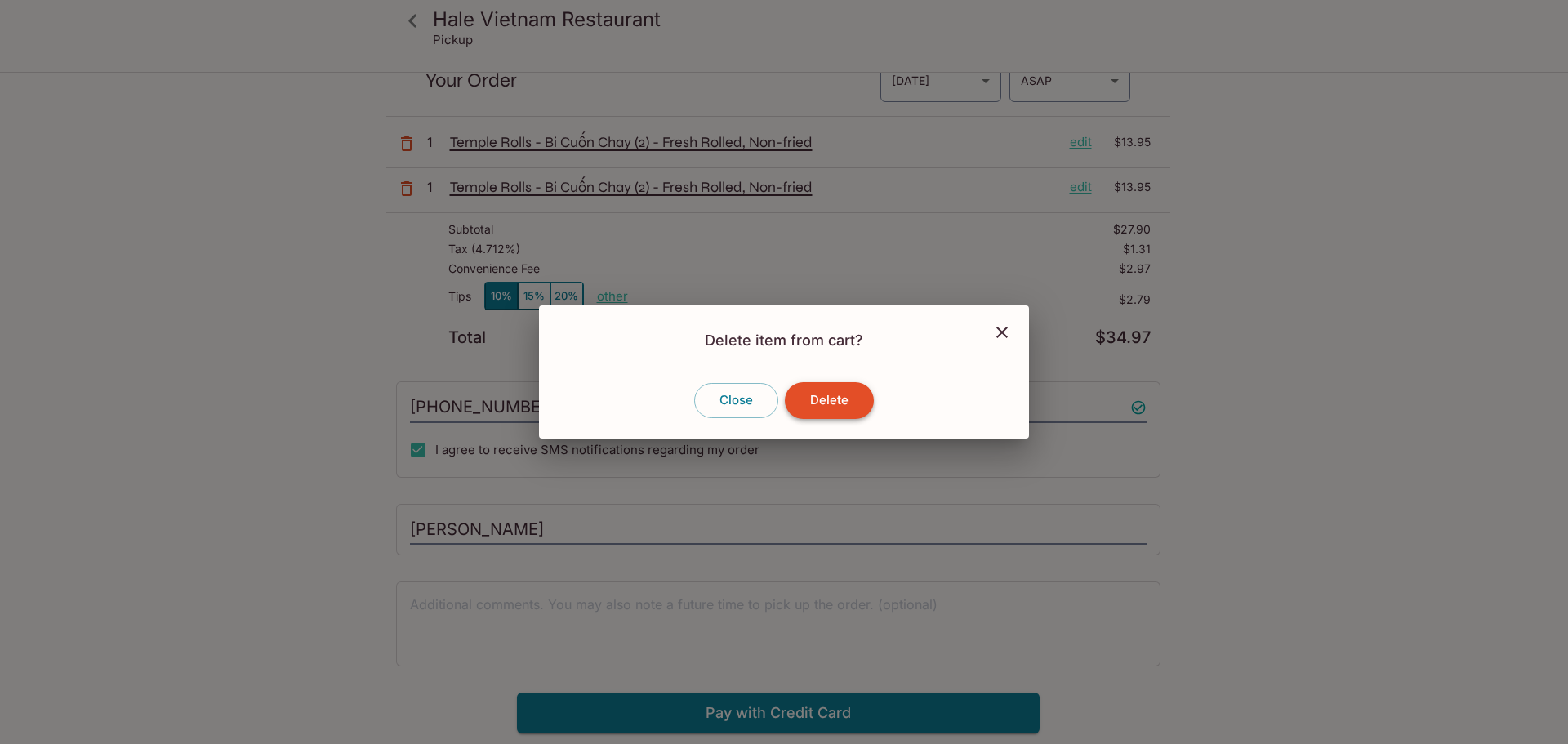
click at [803, 405] on button "Delete" at bounding box center [829, 400] width 89 height 36
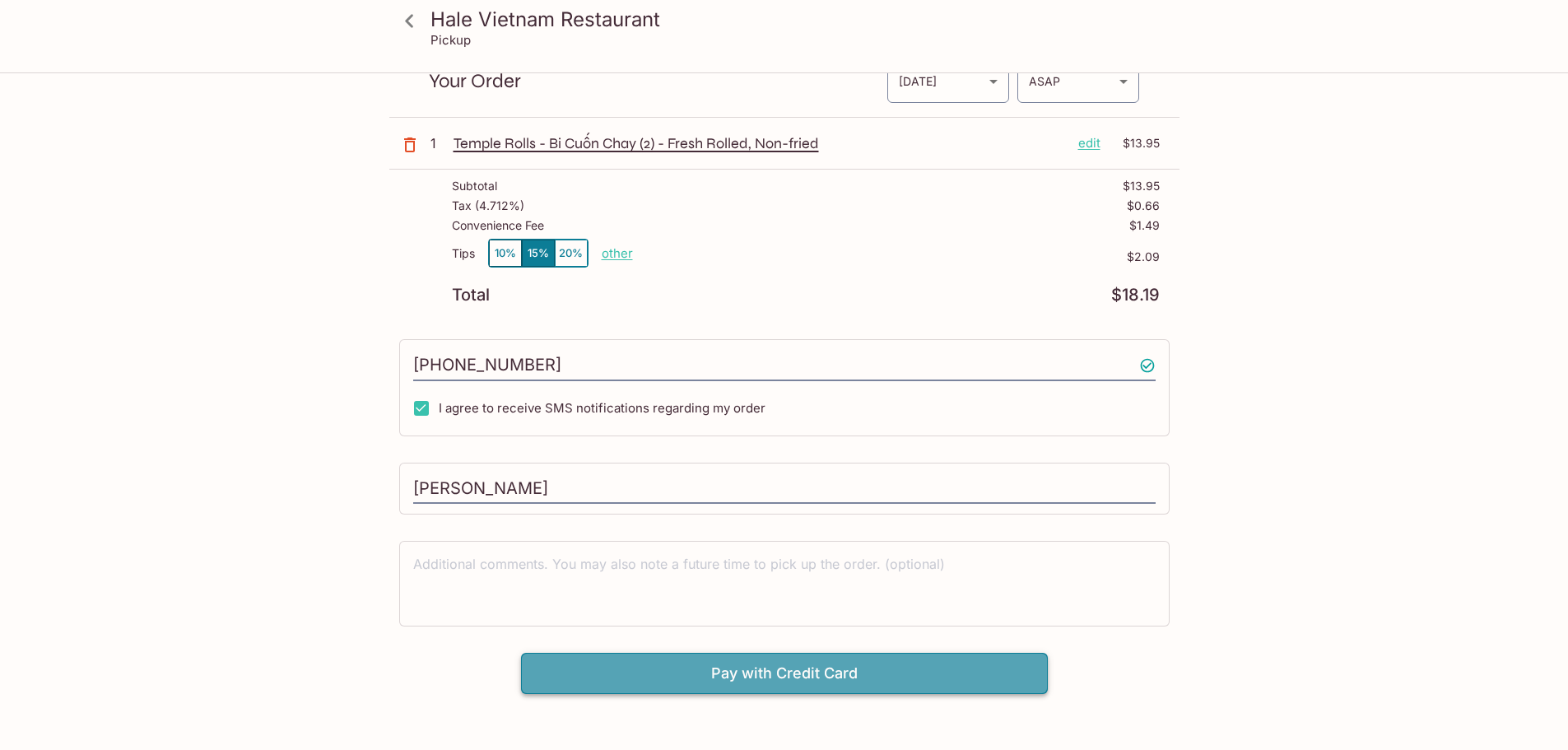
click at [807, 675] on button "Pay with Credit Card" at bounding box center [785, 673] width 527 height 41
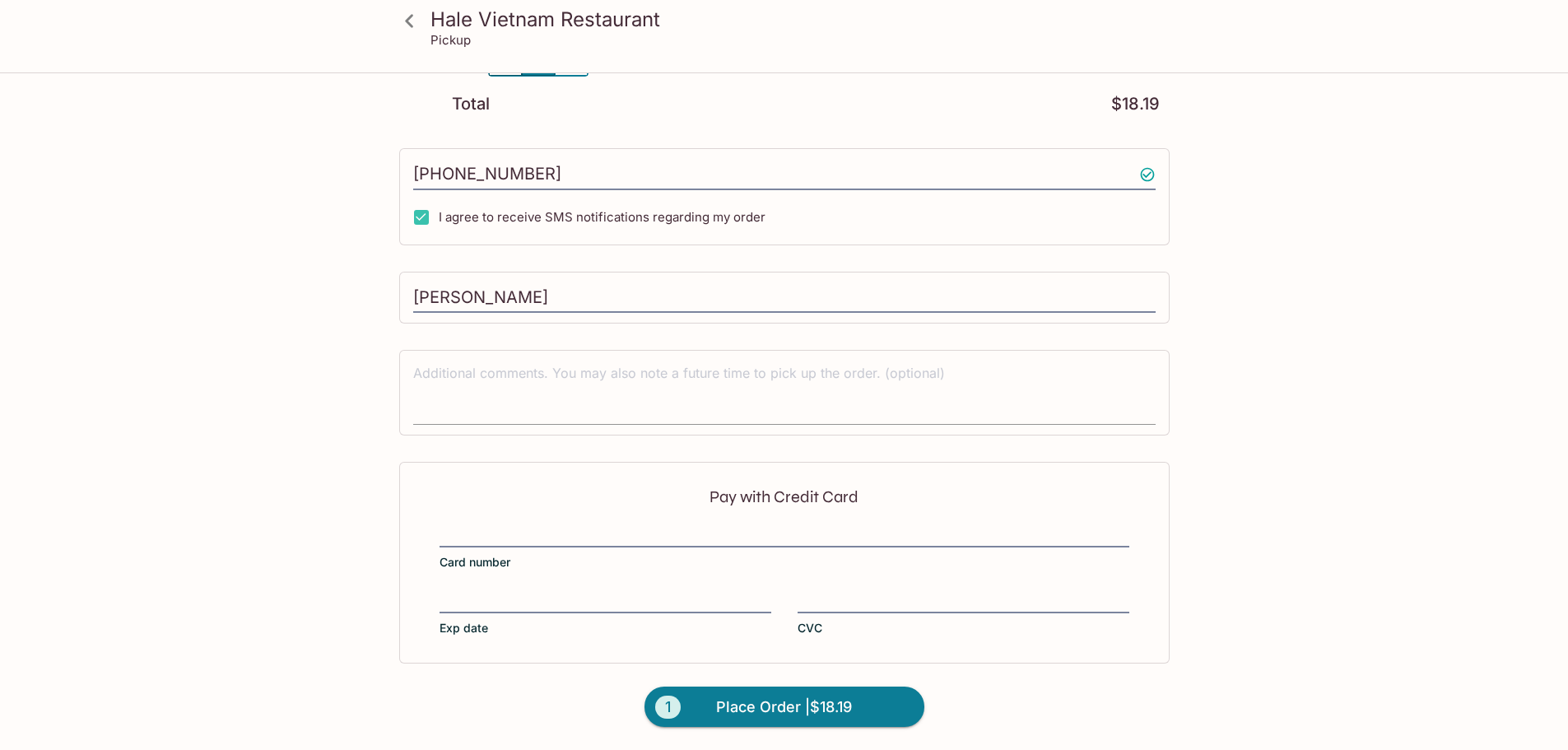
scroll to position [100, 0]
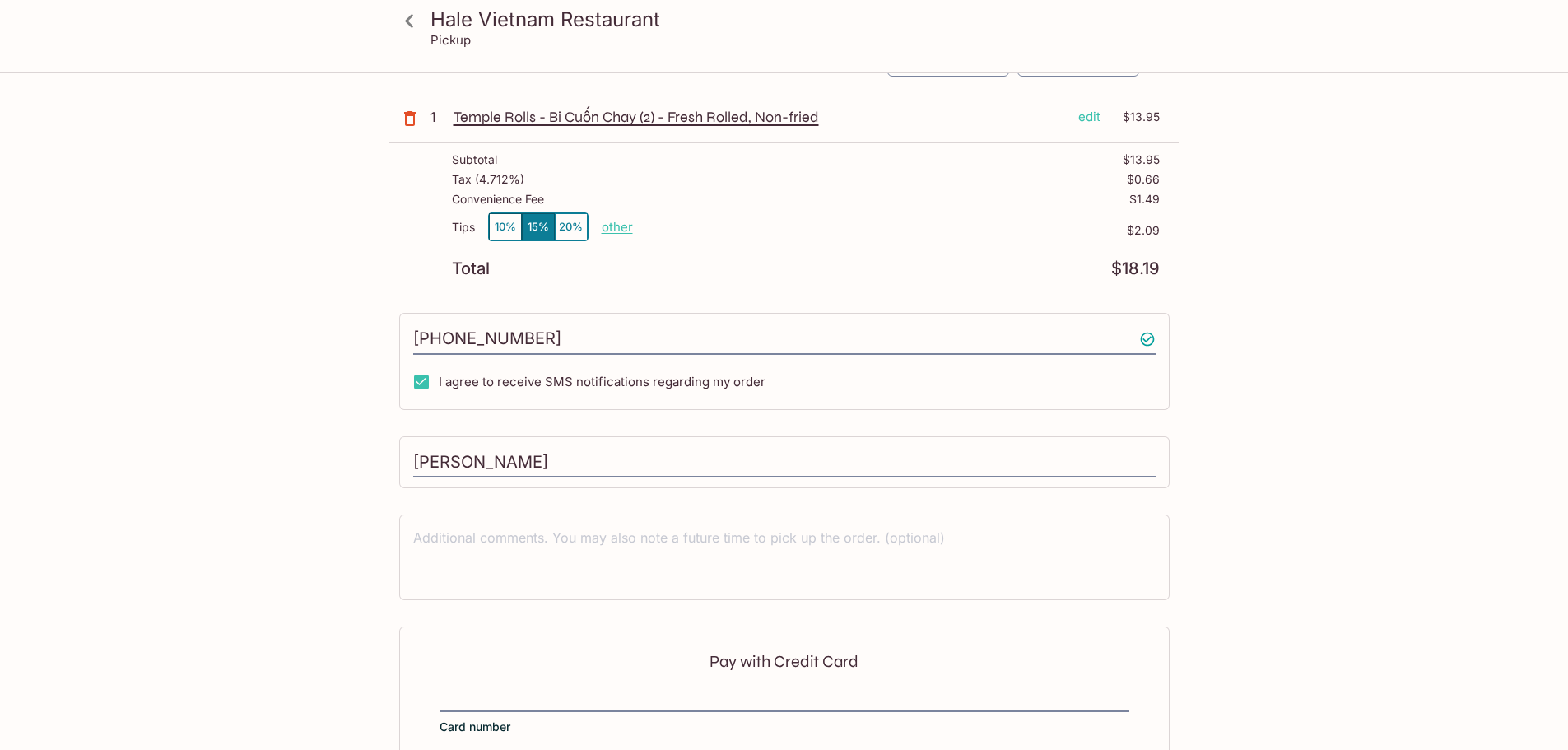
click at [504, 233] on button "10%" at bounding box center [505, 226] width 33 height 27
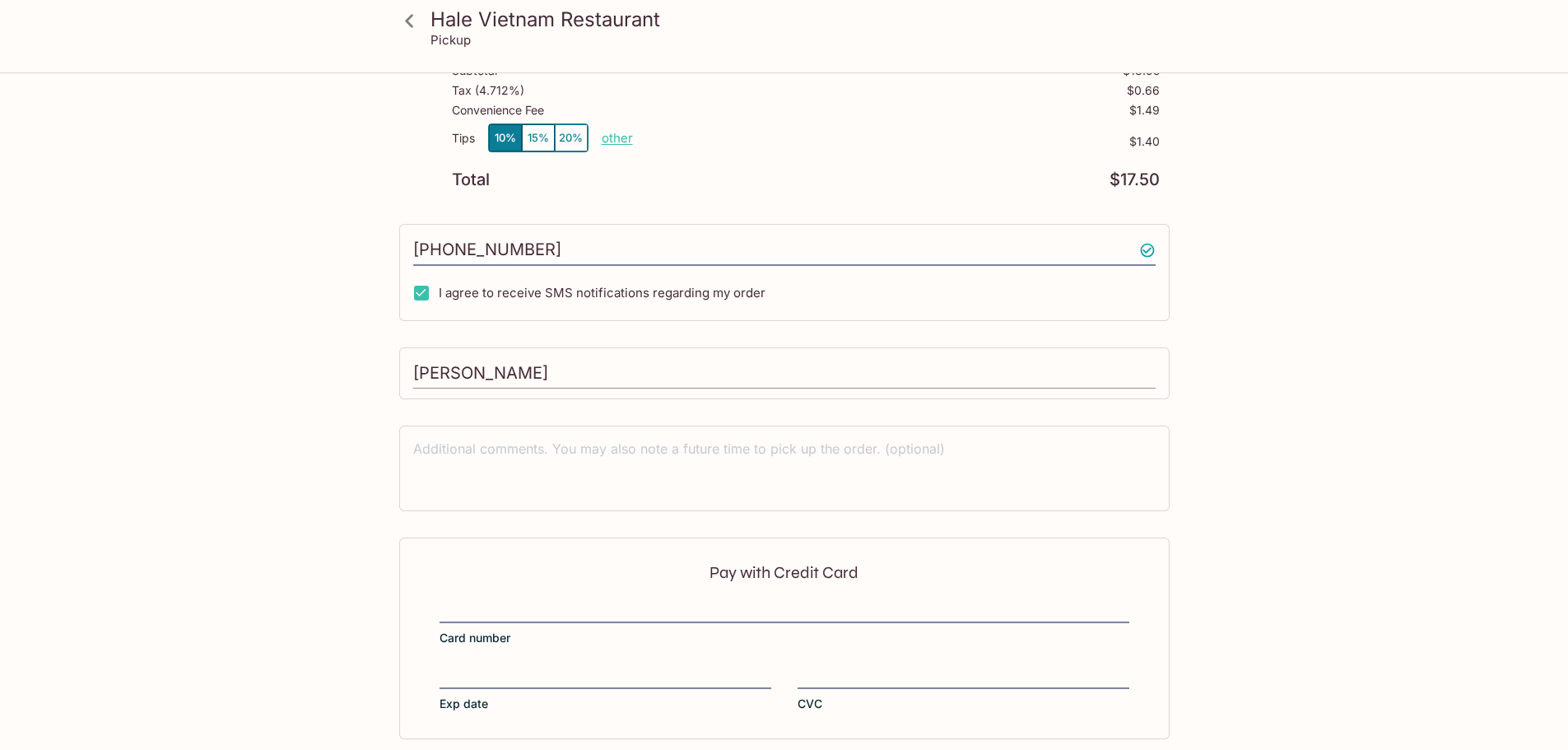
scroll to position [265, 0]
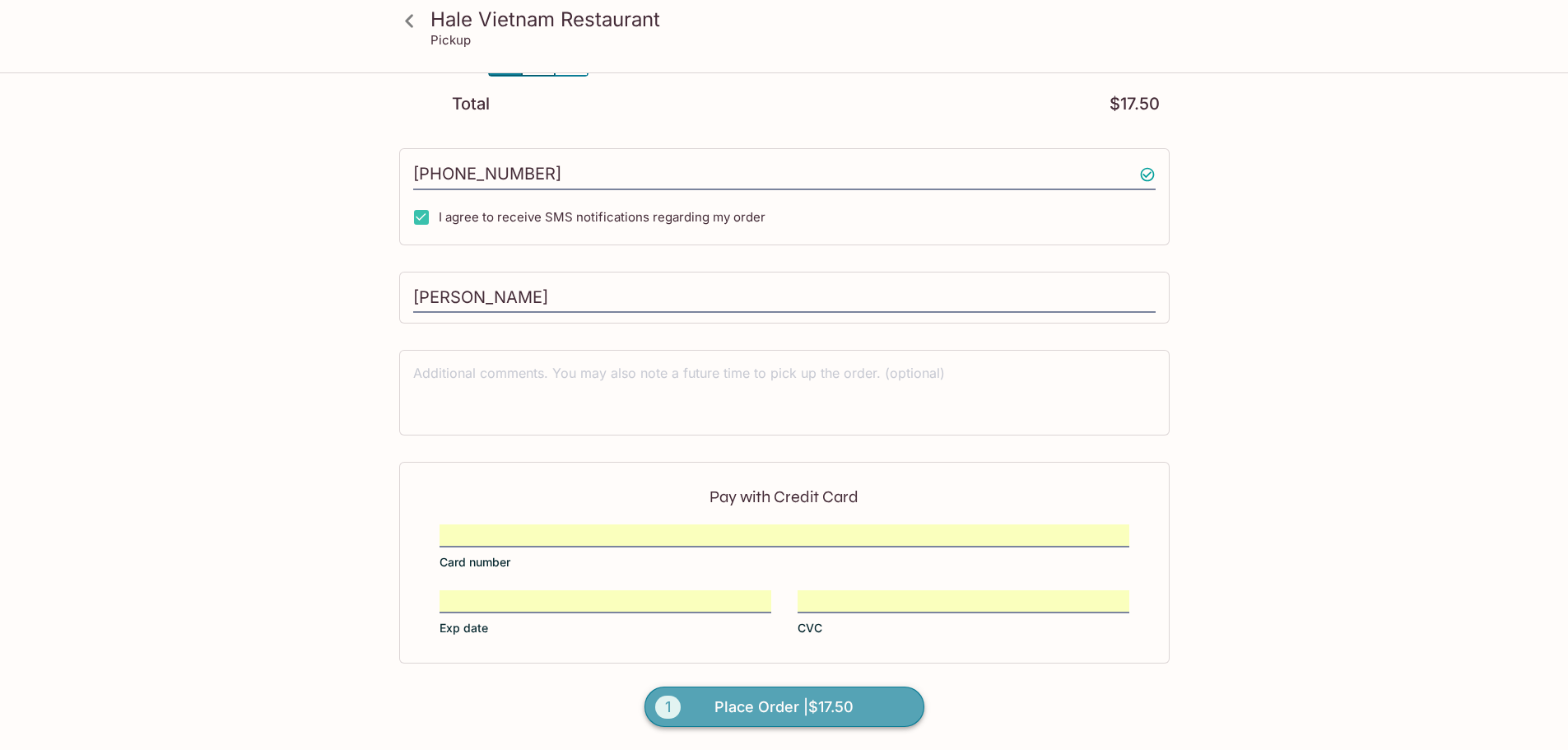
click at [815, 700] on span "Place Order | $17.50" at bounding box center [784, 707] width 139 height 27
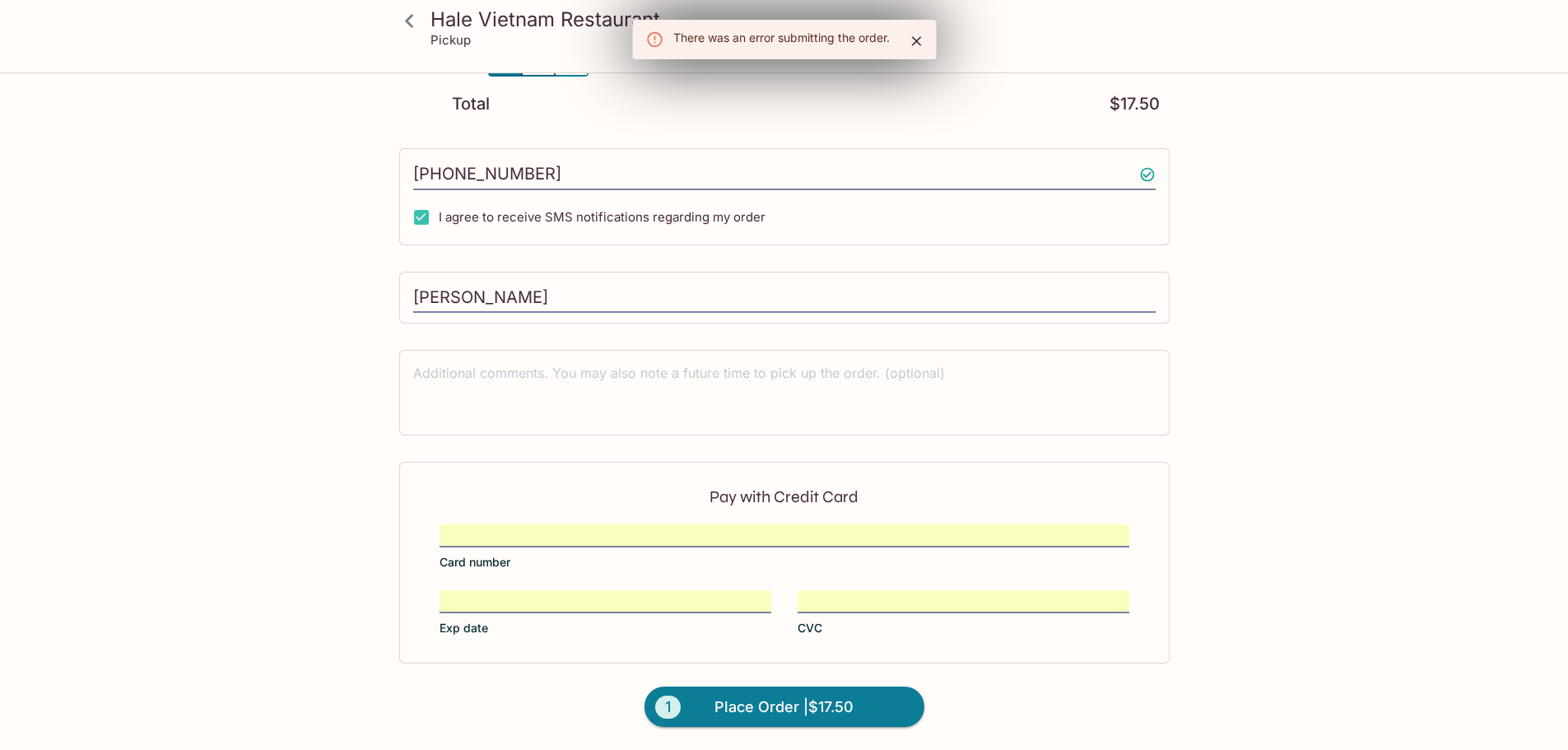
click at [1237, 547] on div "Hale Vietnam Restaurant Pickup Hale Vietnam Restaurant 1140 12th Ave, Honolulu,…" at bounding box center [784, 280] width 1053 height 941
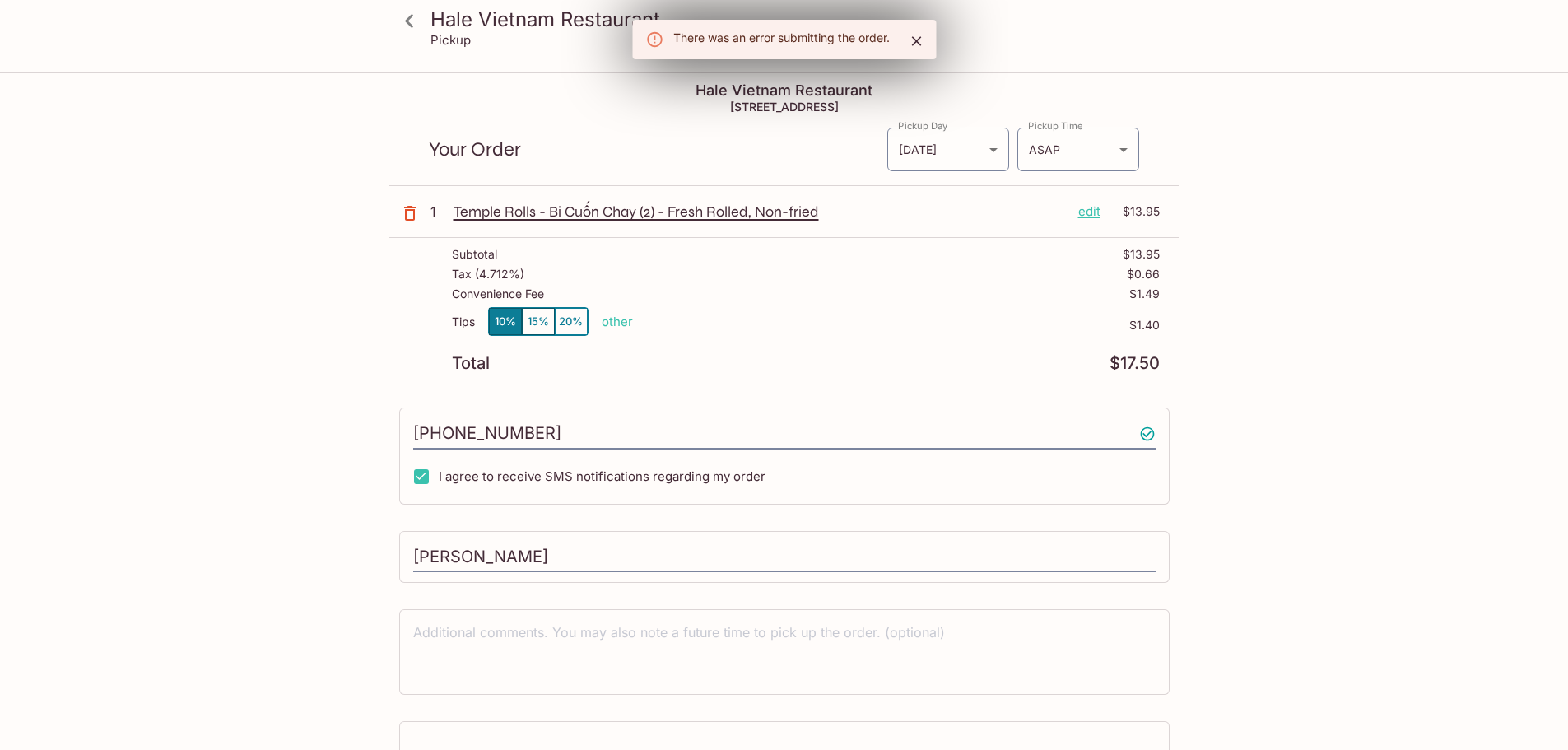
scroll to position [0, 0]
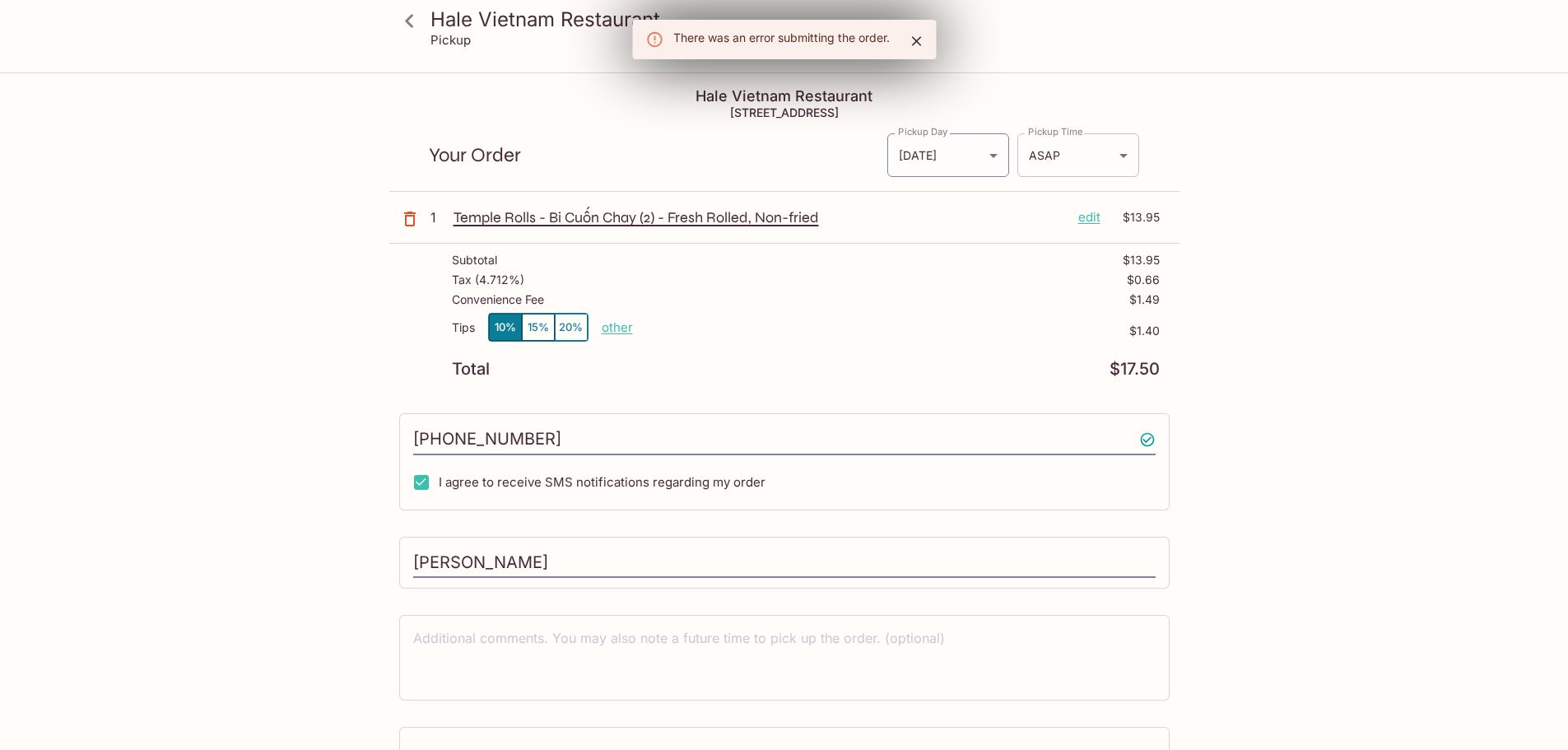
click at [1078, 161] on body "Hale Vietnam Restaurant Pickup Hale Vietnam Restaurant 1140 12th Ave, Honolulu,…" at bounding box center [784, 449] width 1568 height 750
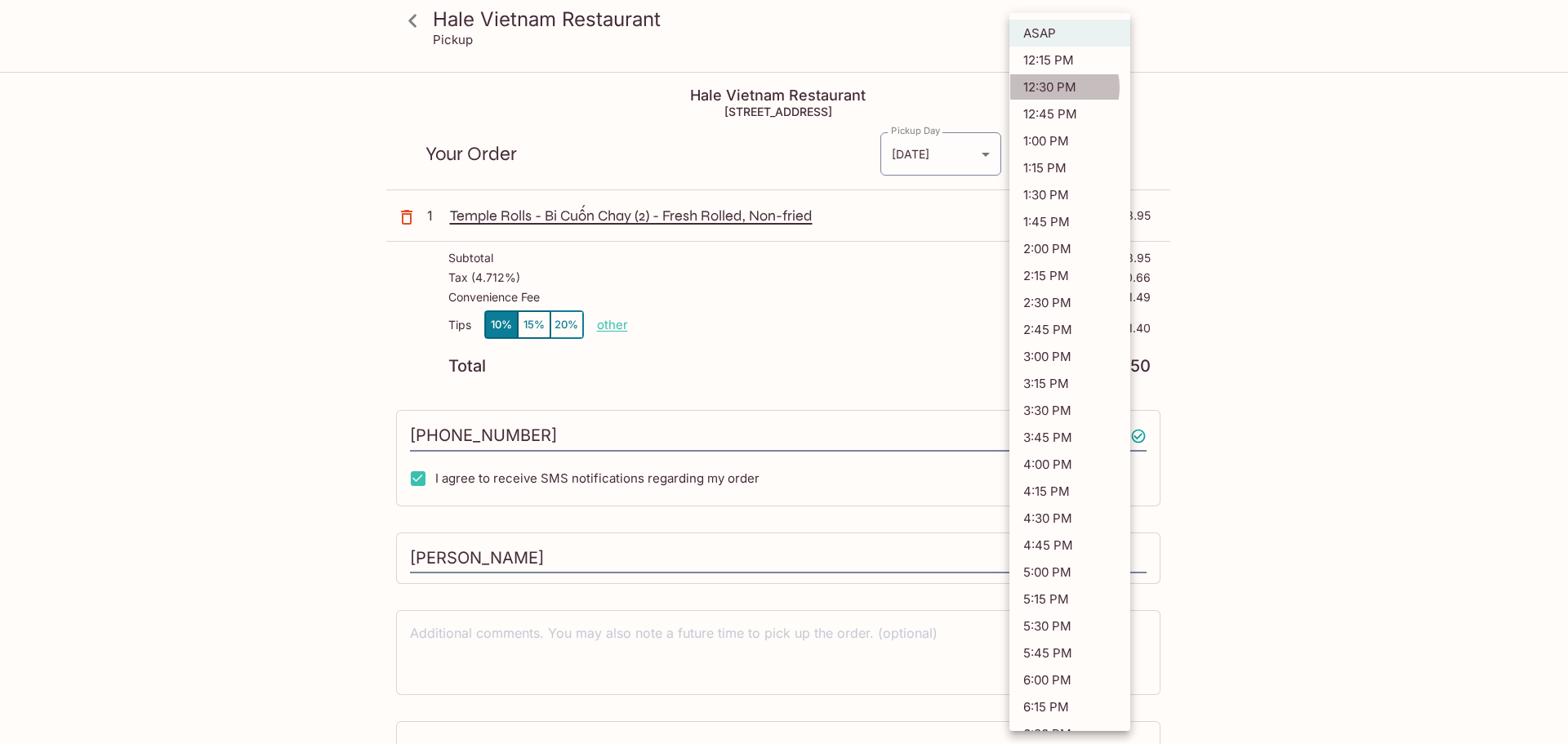
click at [1058, 87] on li "12:30 PM" at bounding box center [1069, 86] width 121 height 27
type input "2025-10-02T22:30:11.000000Z"
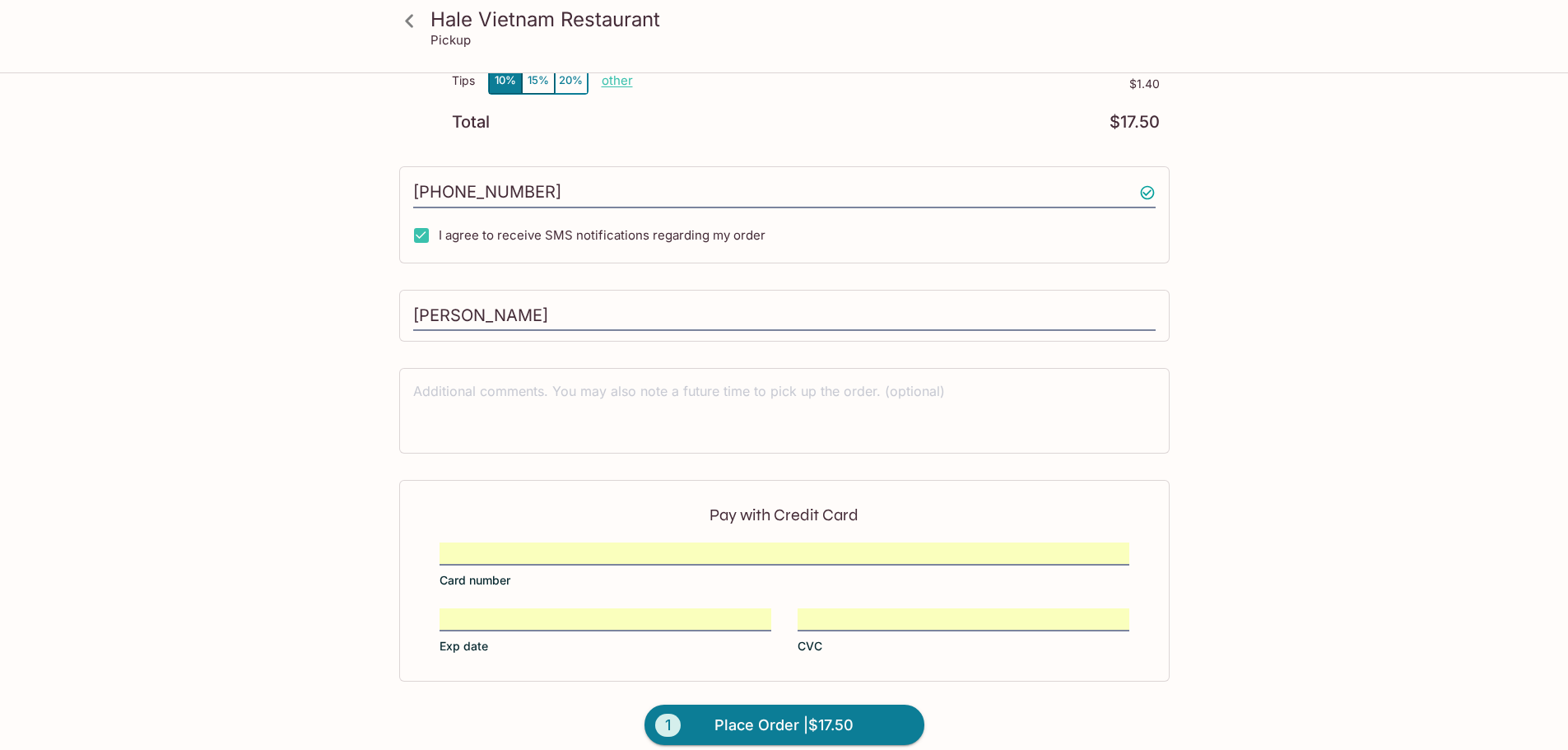
scroll to position [265, 0]
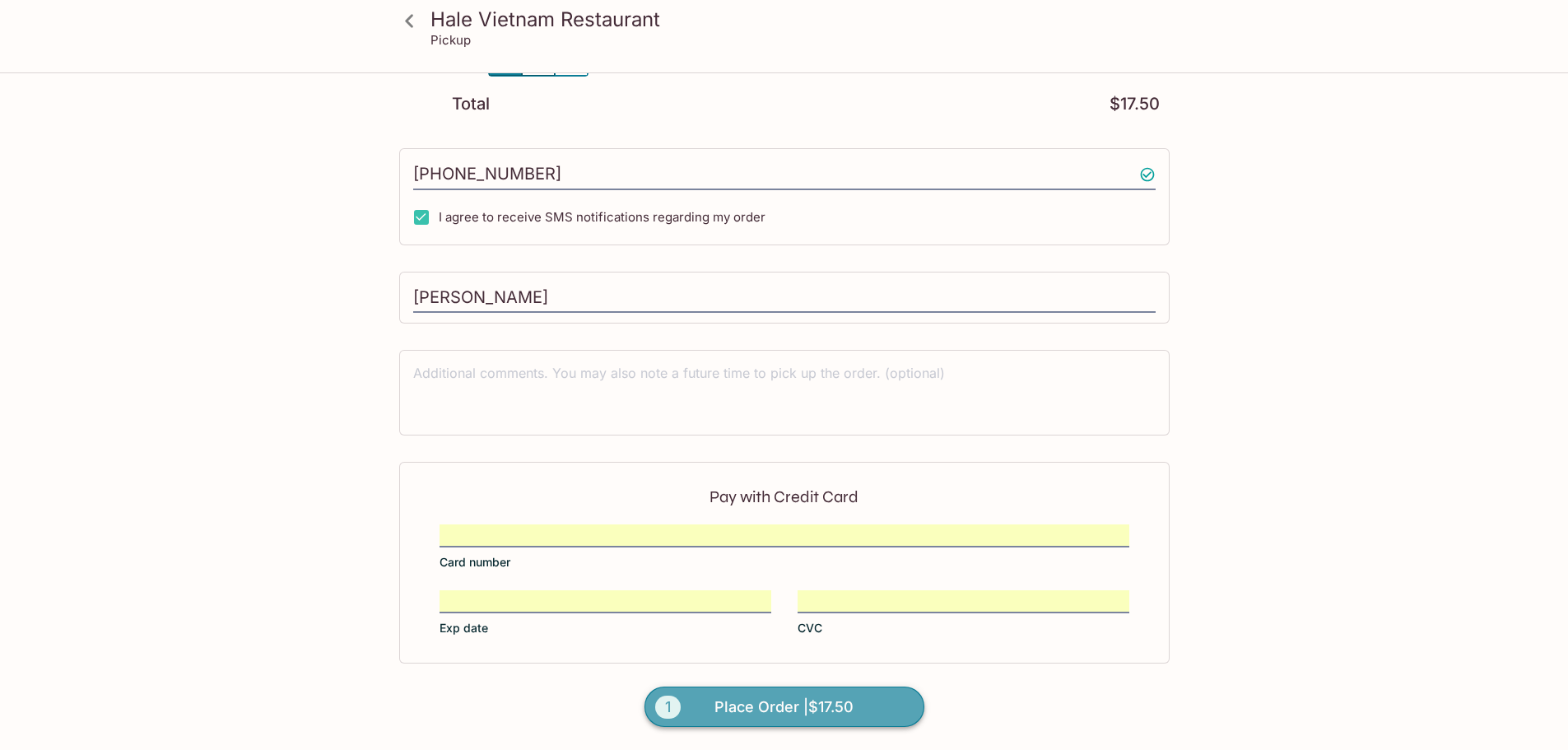
click at [818, 715] on span "Place Order | $17.50" at bounding box center [784, 707] width 139 height 27
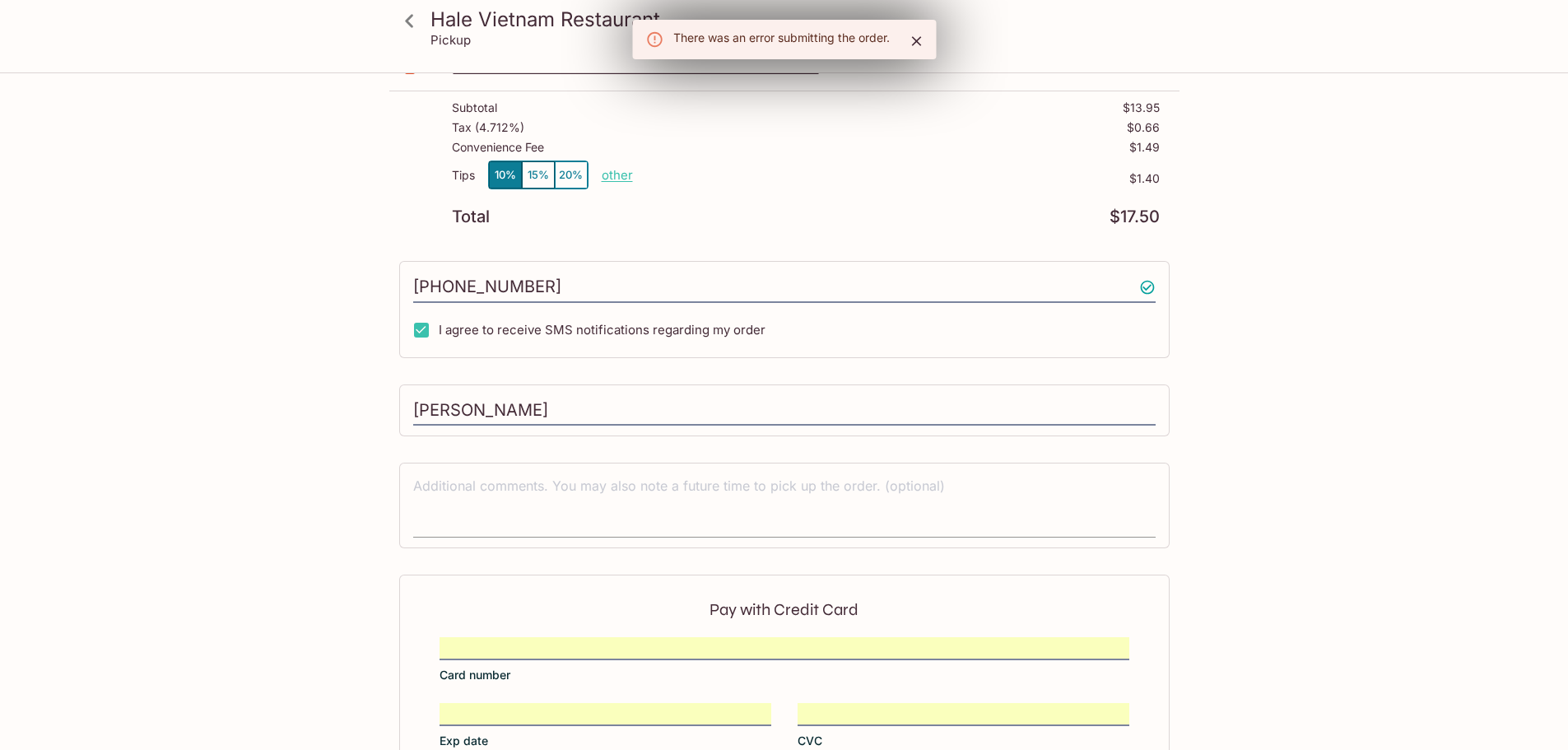
scroll to position [0, 0]
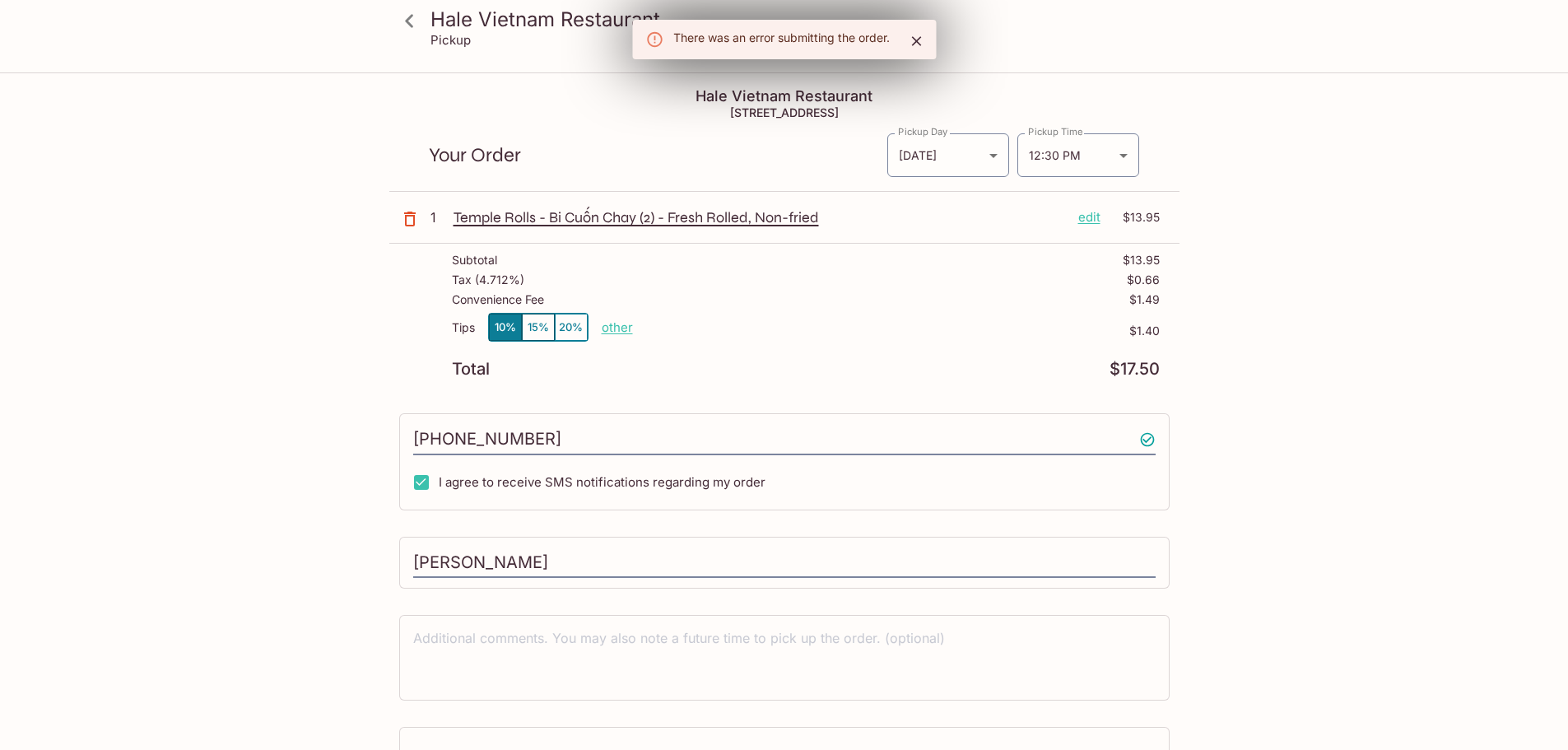
click at [716, 156] on p "Your Order" at bounding box center [658, 155] width 458 height 16
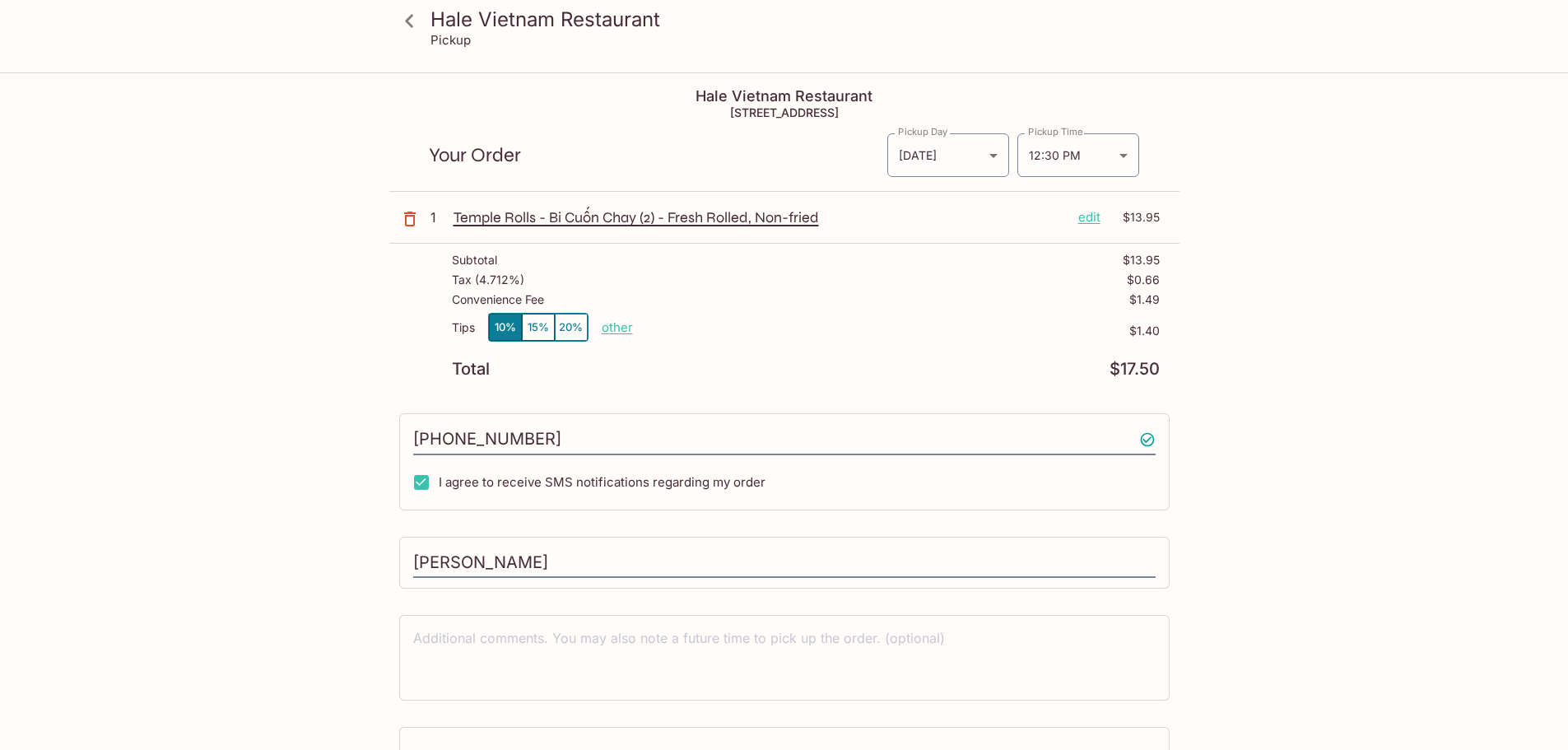
click at [415, 16] on icon at bounding box center [409, 21] width 28 height 28
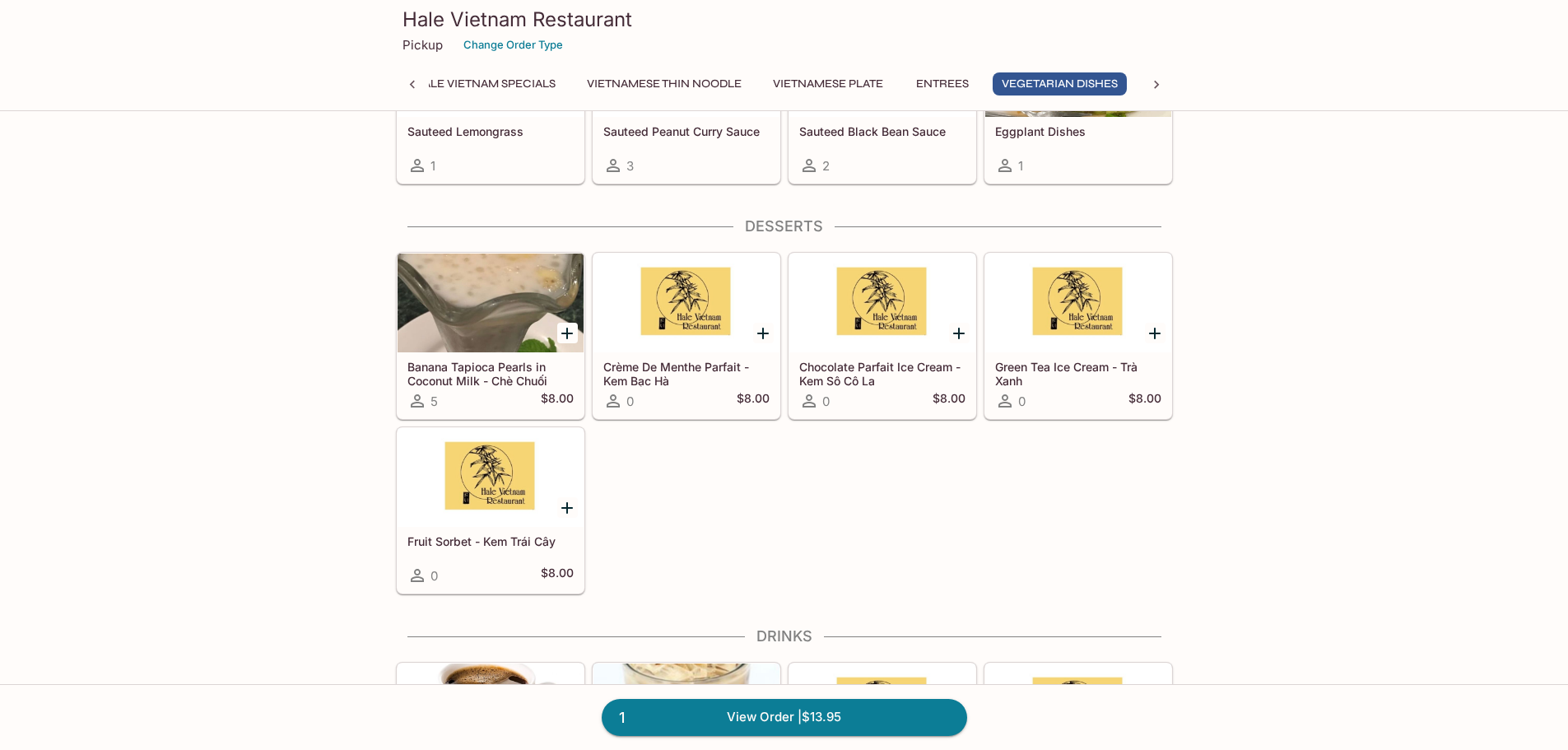
scroll to position [3209, 0]
